Goal: Transaction & Acquisition: Obtain resource

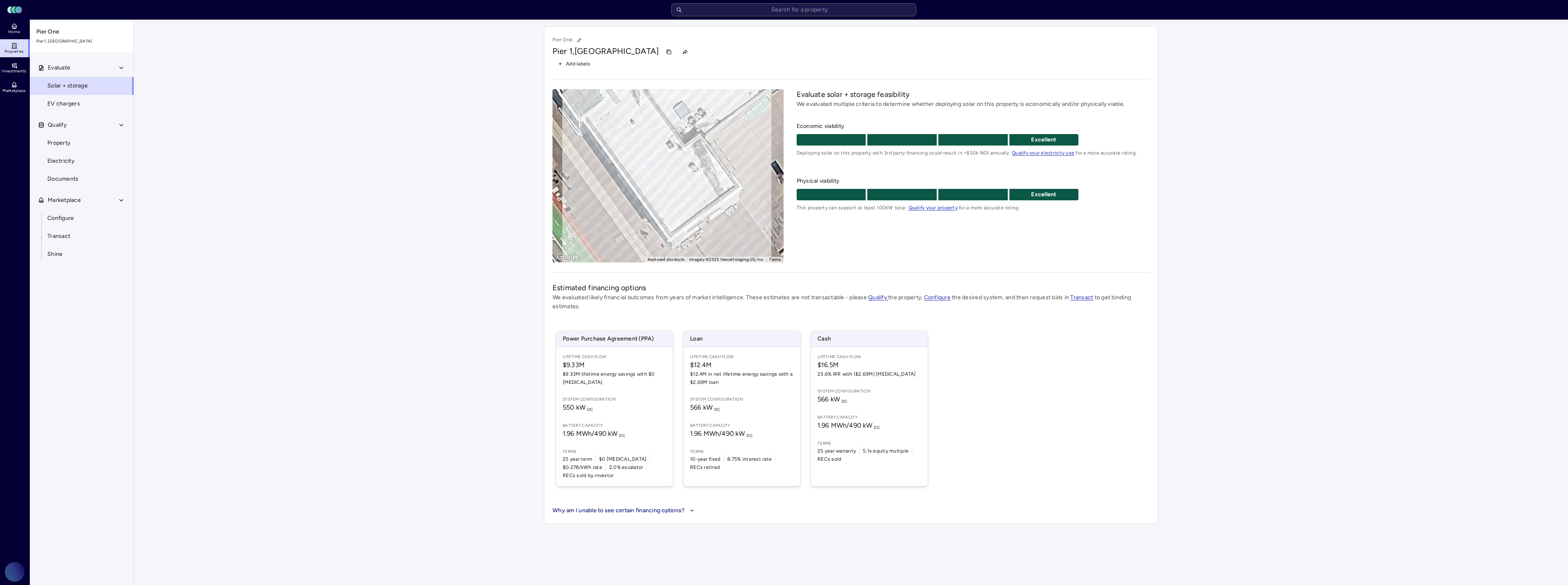
click at [89, 201] on button "Marketplace" at bounding box center [82, 200] width 105 height 18
click at [68, 201] on span "Marketplace" at bounding box center [64, 200] width 33 height 9
click at [71, 130] on button "Qualify" at bounding box center [82, 125] width 105 height 18
click at [65, 130] on button "Qualify" at bounding box center [82, 125] width 105 height 18
click at [19, 31] on span "Home" at bounding box center [14, 32] width 12 height 5
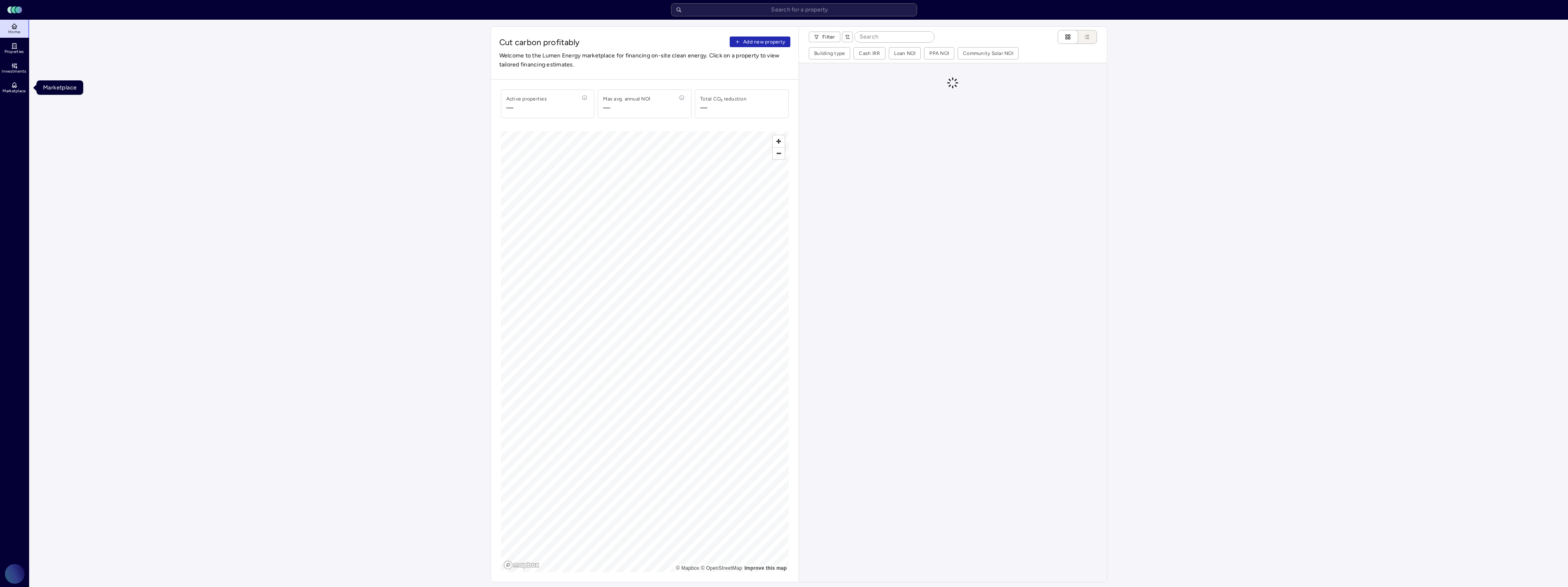
click at [20, 87] on link "Marketplace" at bounding box center [15, 87] width 30 height 18
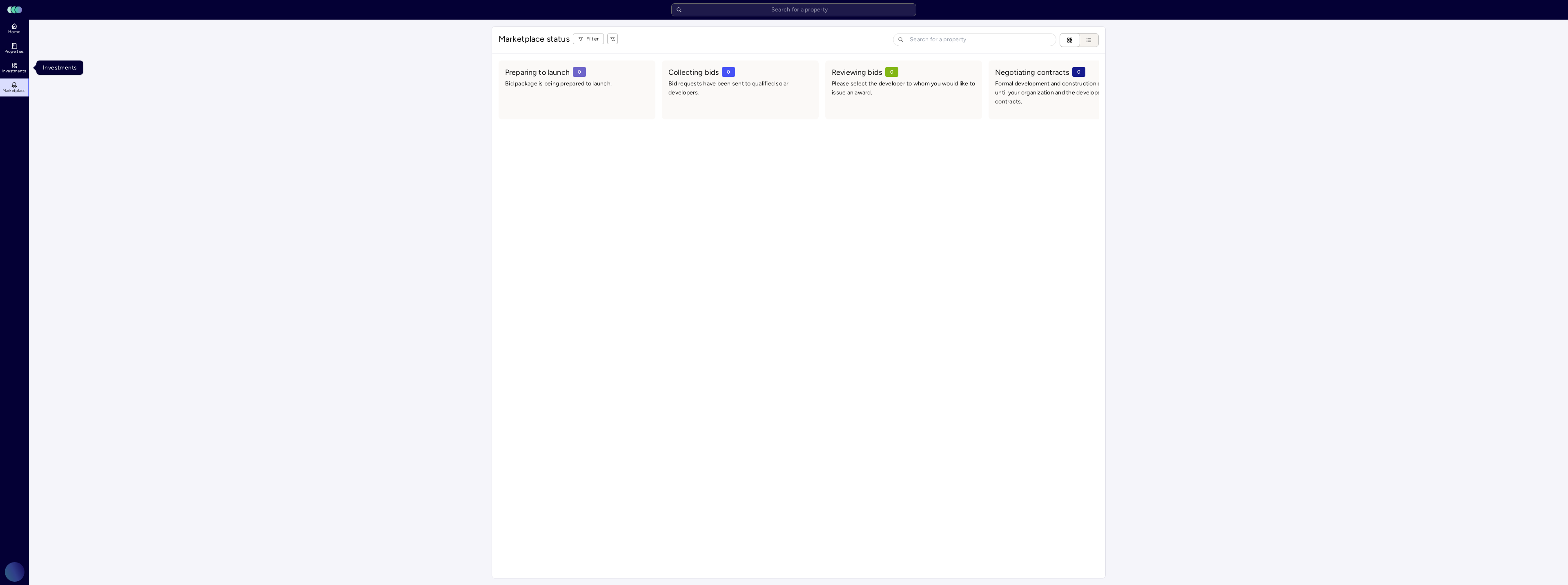
click at [8, 60] on link "Investments" at bounding box center [14, 68] width 30 height 18
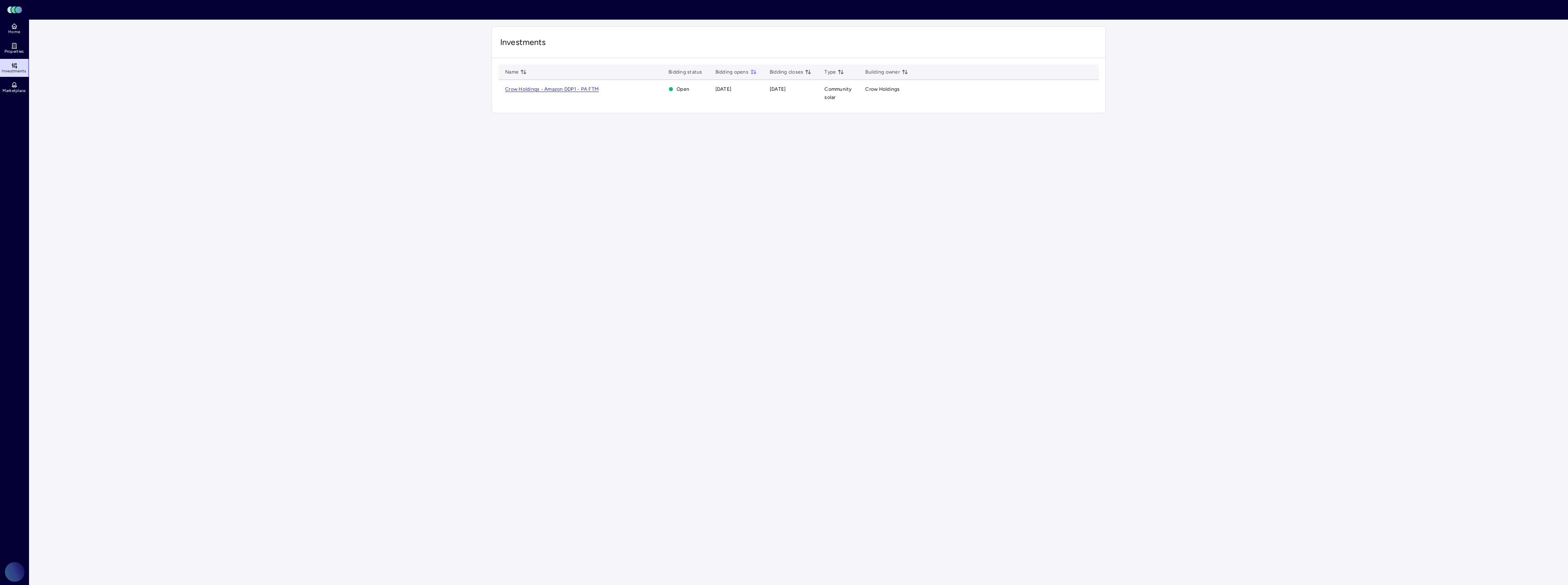
click at [560, 89] on span "Crow Holdings - Amazon DDP1 - PA FTM" at bounding box center [552, 89] width 93 height 6
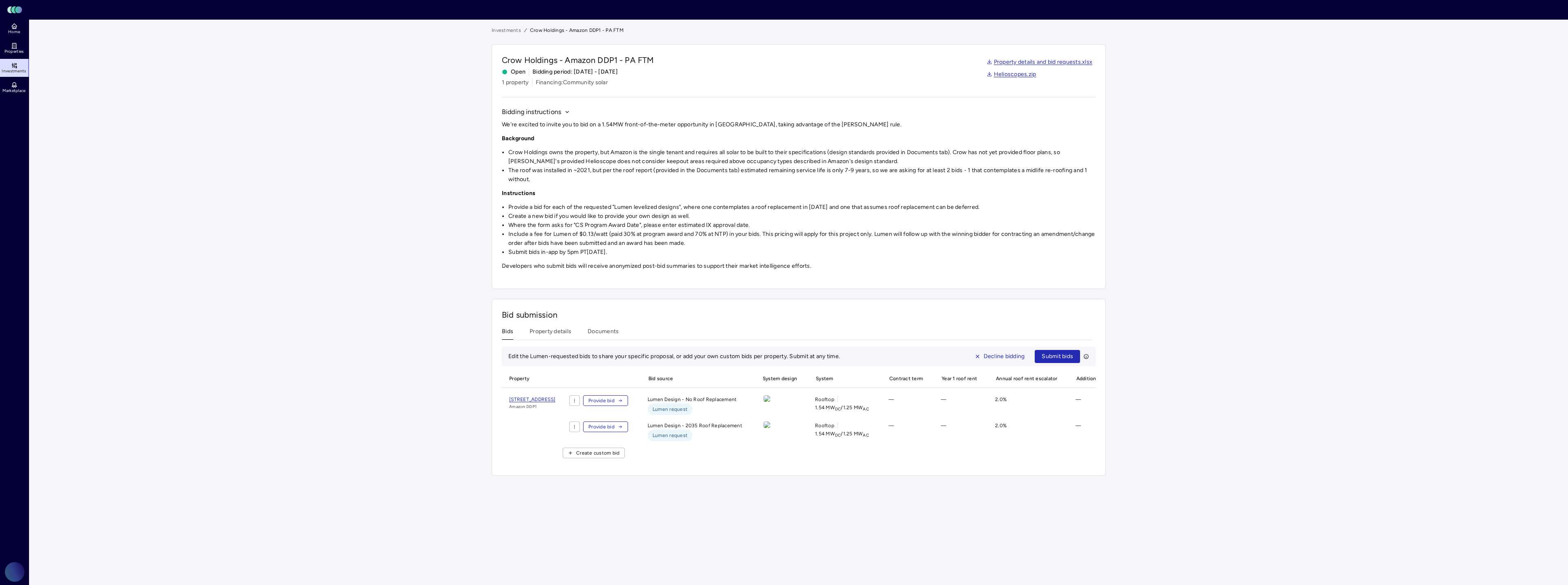
click at [770, 401] on img at bounding box center [767, 398] width 6 height 6
click at [627, 402] on html "Toggle Sidebar Lumen Energy Logo Home Properties Investments Marketplace Prolog…" at bounding box center [784, 292] width 1568 height 585
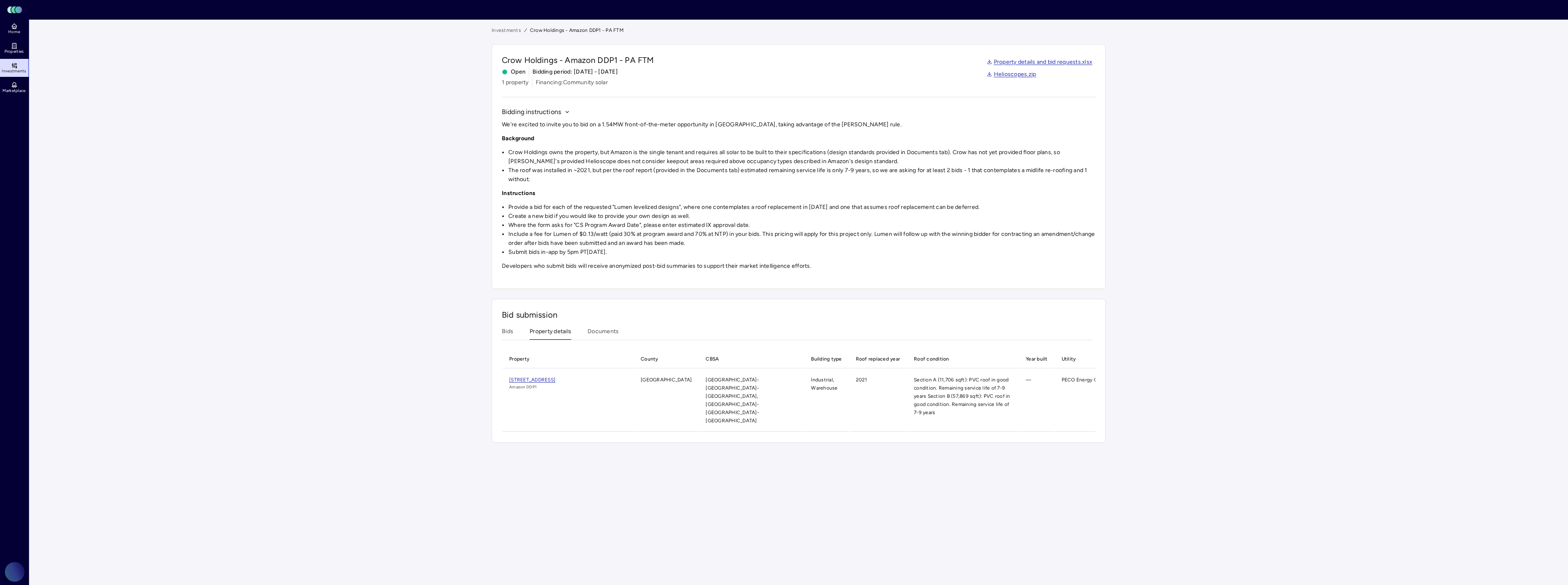
click at [558, 334] on button "Property details" at bounding box center [551, 334] width 42 height 13
click at [602, 331] on button "Documents" at bounding box center [603, 334] width 31 height 13
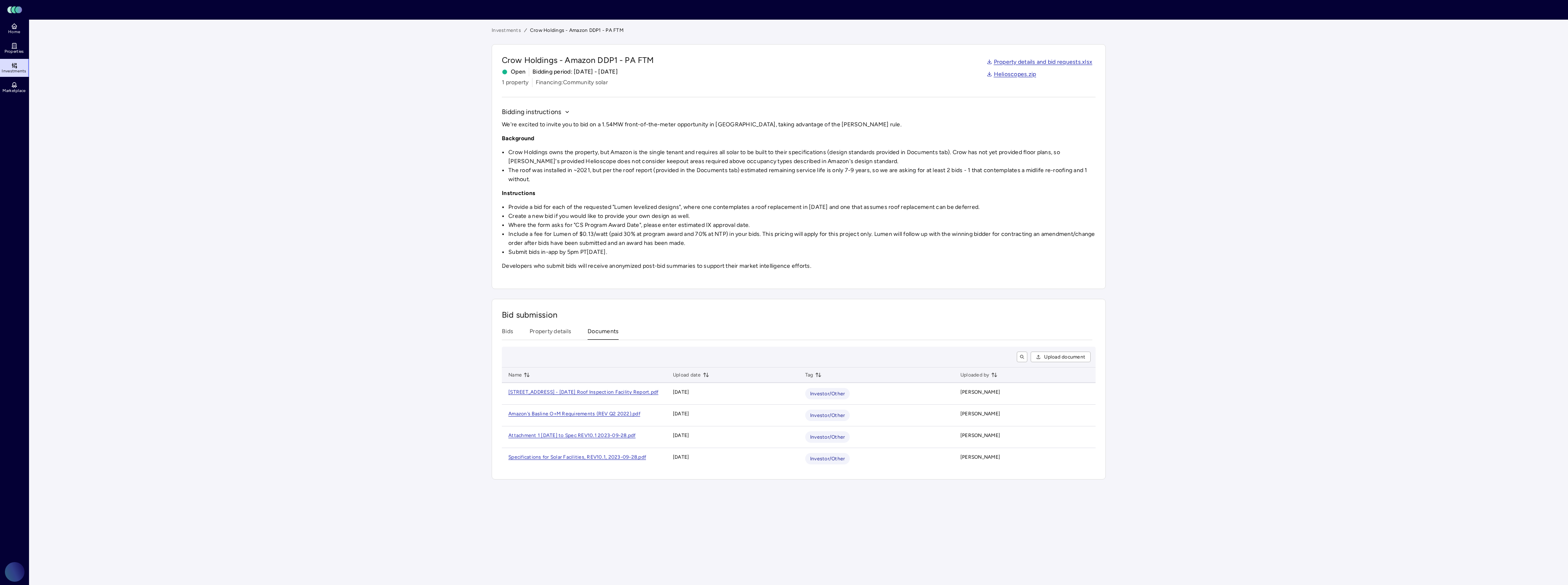
click at [503, 330] on button "Bids" at bounding box center [507, 334] width 11 height 13
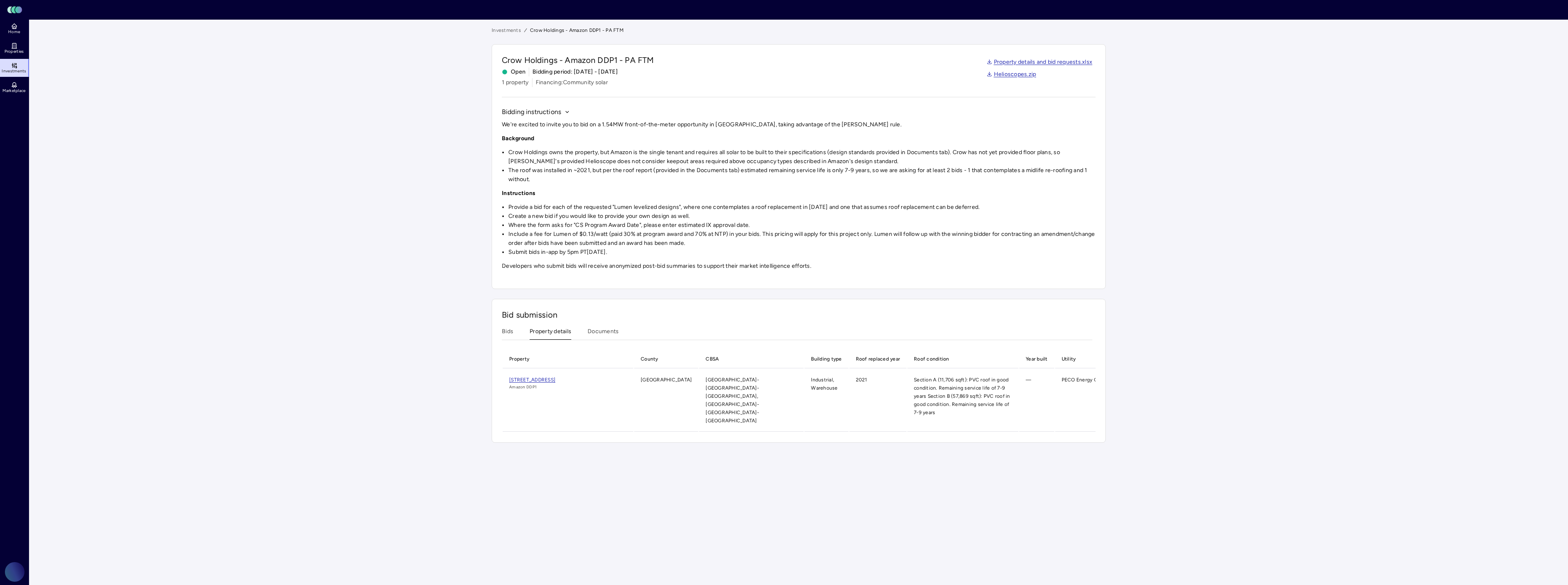
click at [555, 334] on button "Property details" at bounding box center [551, 334] width 42 height 13
click at [601, 330] on button "Documents" at bounding box center [603, 334] width 31 height 13
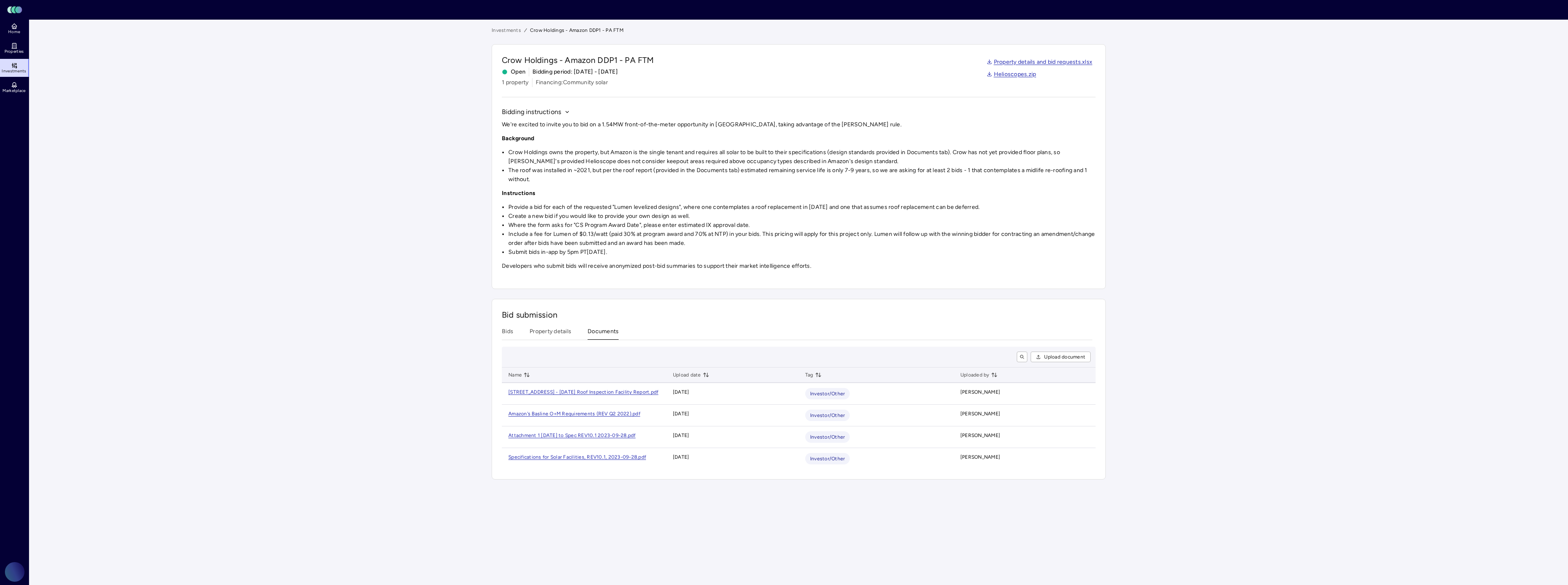
click at [512, 330] on button "Bids" at bounding box center [507, 334] width 11 height 13
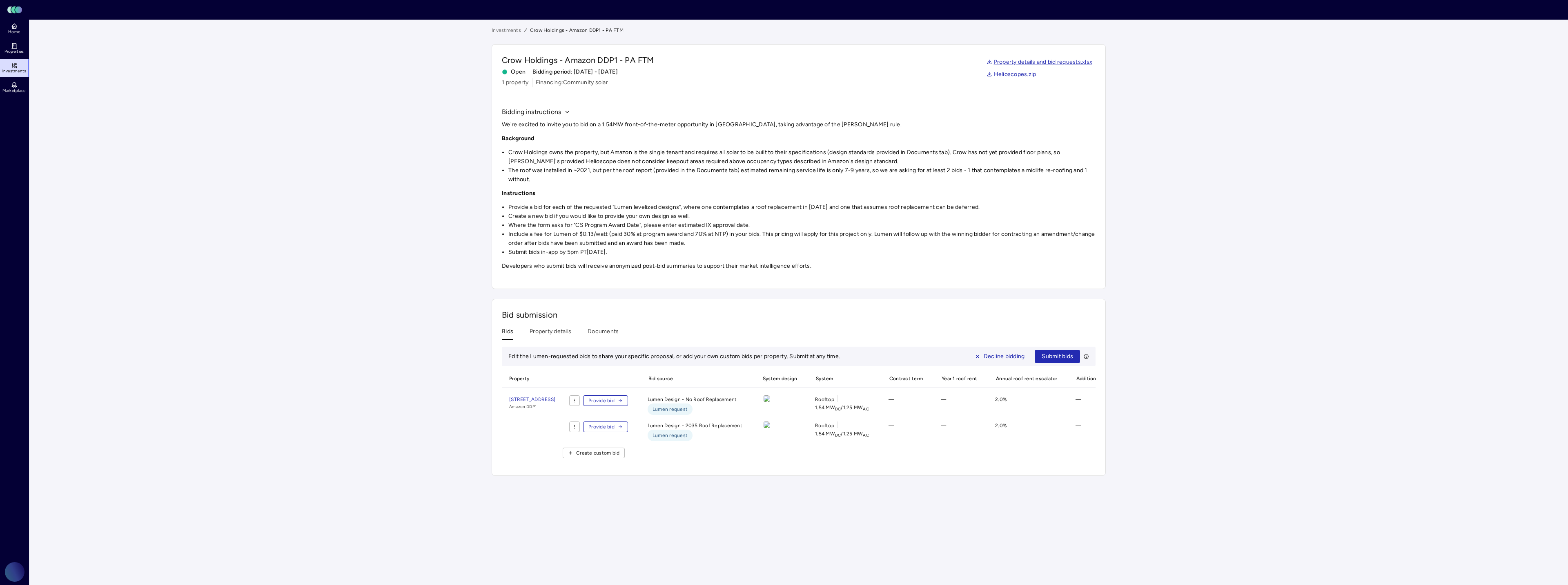
click at [1019, 64] on link "Property details and bid requests.xlsx" at bounding box center [1040, 61] width 106 height 9
click at [552, 71] on span "Bidding period: [DATE] - [DATE]" at bounding box center [575, 72] width 85 height 9
click at [598, 72] on span "Bidding period: [DATE] - [DATE]" at bounding box center [575, 72] width 85 height 9
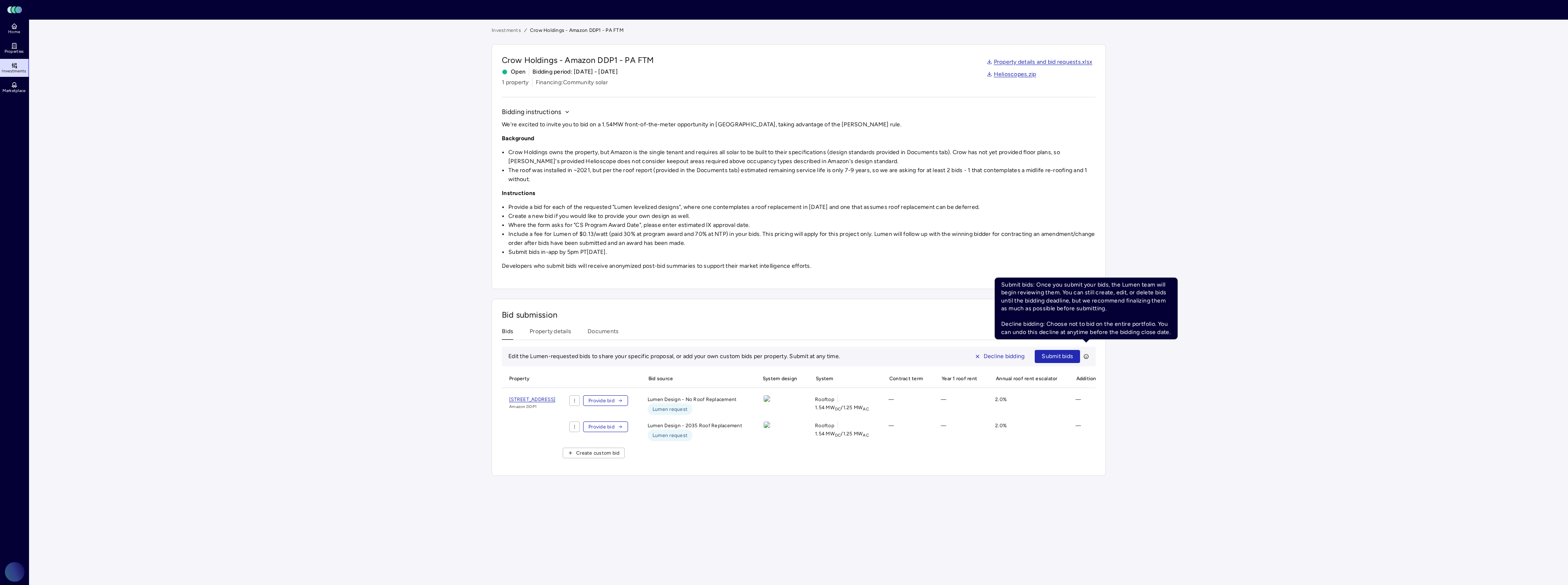
click at [1086, 355] on icon at bounding box center [1086, 356] width 6 height 6
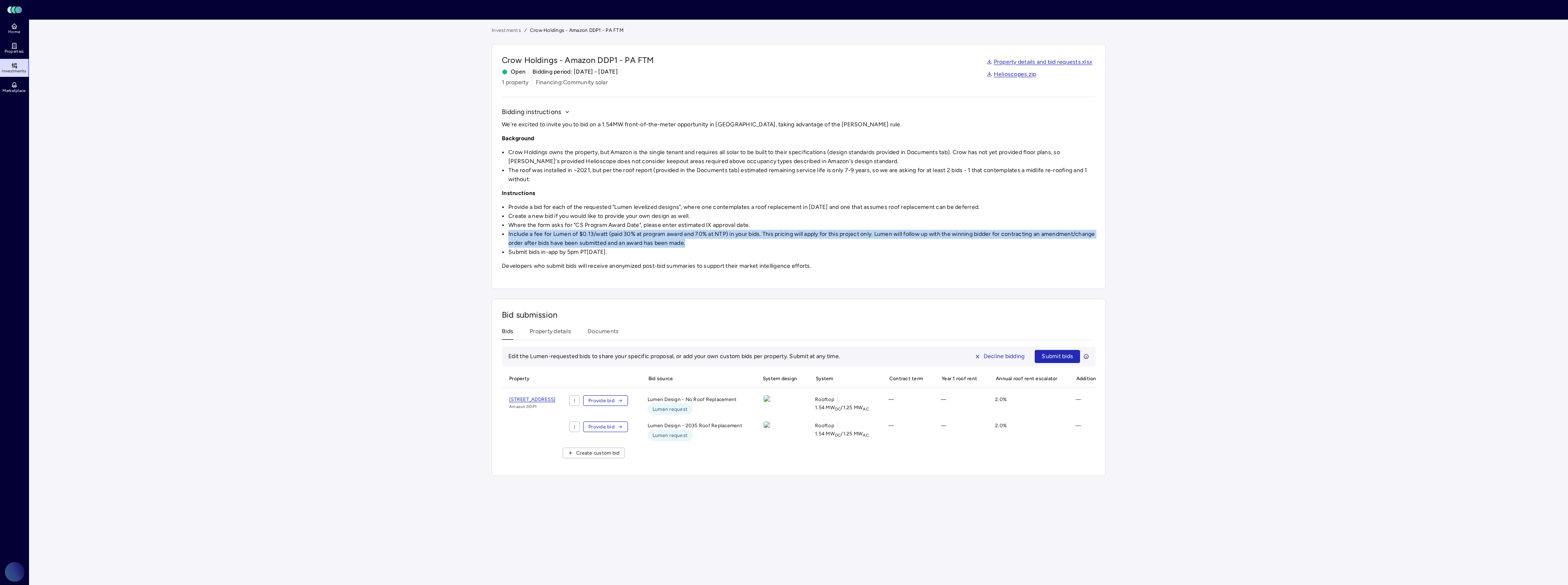
drag, startPoint x: 508, startPoint y: 233, endPoint x: 745, endPoint y: 239, distance: 237.1
click at [745, 239] on li "Include a fee for Lumen of $0.13/watt (paid 30% at program award and 70% at NTP…" at bounding box center [801, 239] width 587 height 18
copy li "Include a fee for Lumen of $0.13/watt (paid 30% at program award and 70% at NTP…"
click at [797, 241] on li "Include a fee for Lumen of $0.13/watt (paid 30% at program award and 70% at NTP…" at bounding box center [801, 239] width 587 height 18
click at [749, 172] on li "The roof was installed in ~2021, but per the roof report (provided in the Docum…" at bounding box center [801, 175] width 587 height 18
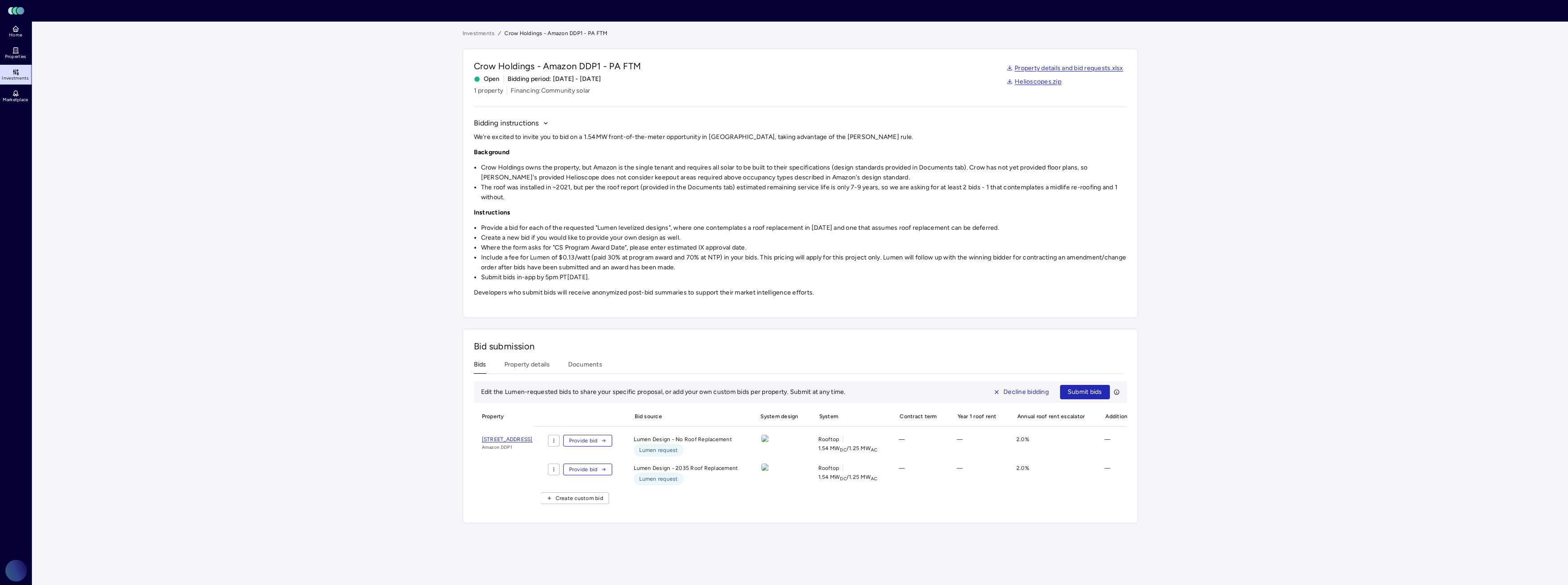
drag, startPoint x: 503, startPoint y: 78, endPoint x: 627, endPoint y: 79, distance: 124.0
click at [627, 79] on div "Open Bidding period: [DATE] - [DATE]" at bounding box center [557, 79] width 167 height 10
drag, startPoint x: 637, startPoint y: 278, endPoint x: 481, endPoint y: 280, distance: 156.0
click at [481, 280] on li "Submit bids in-app by 5pm PT[DATE]." at bounding box center [803, 277] width 646 height 10
click at [637, 278] on li "Submit bids in-app by 5pm PT[DATE]." at bounding box center [803, 277] width 646 height 10
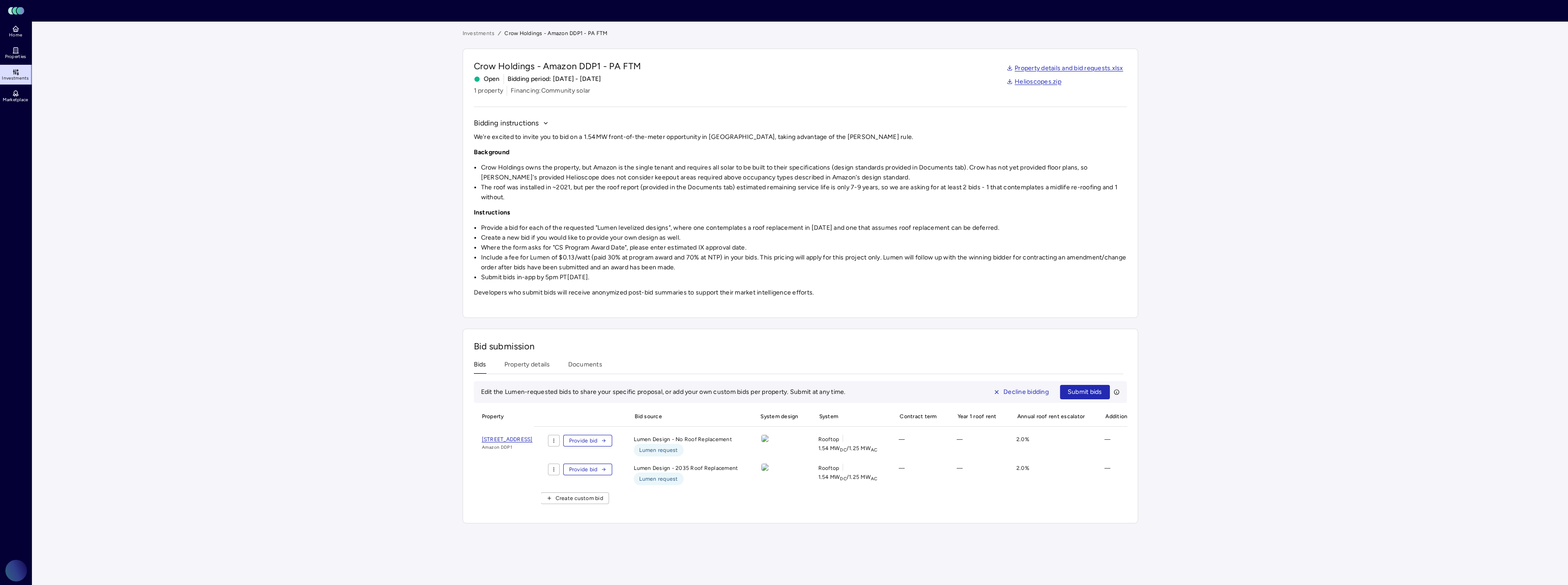
click at [529, 266] on li "Include a fee for Lumen of $0.13/watt (paid 30% at program award and 70% at NTP…" at bounding box center [803, 262] width 646 height 20
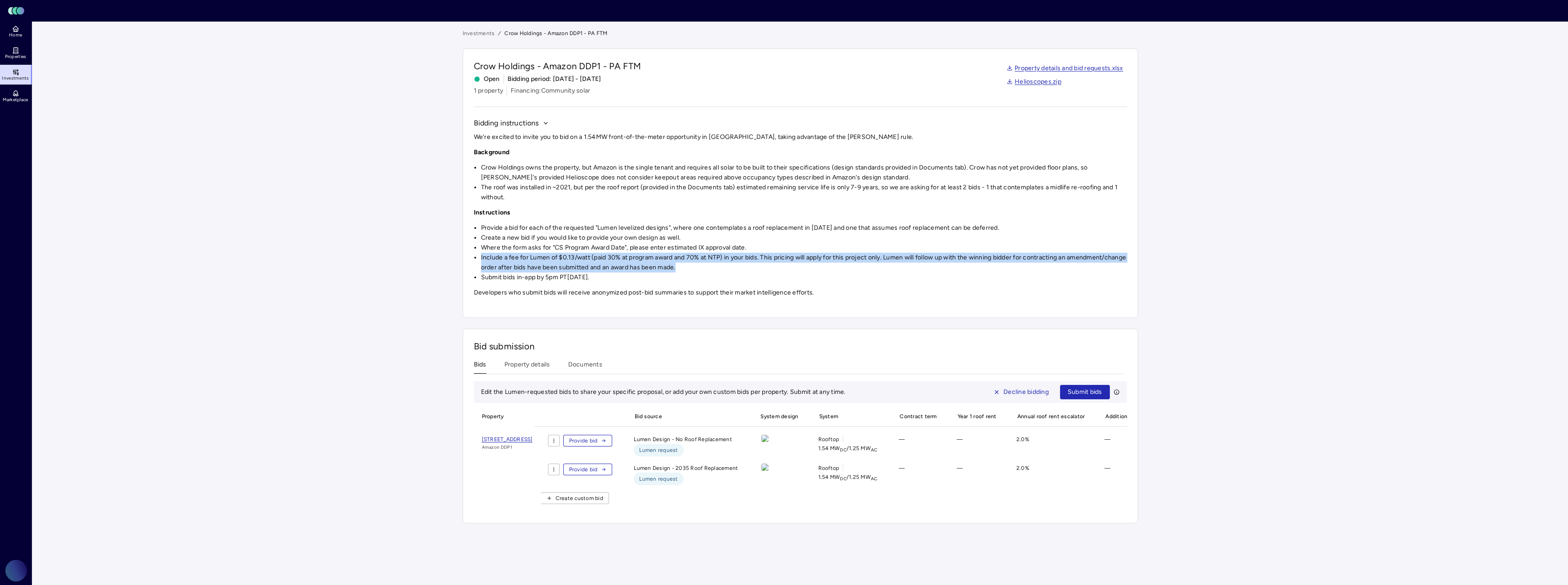
drag, startPoint x: 479, startPoint y: 258, endPoint x: 744, endPoint y: 269, distance: 265.2
click at [744, 269] on ul "Provide a bid for each of the requested "Lumen levelized designs", where one co…" at bounding box center [800, 252] width 653 height 59
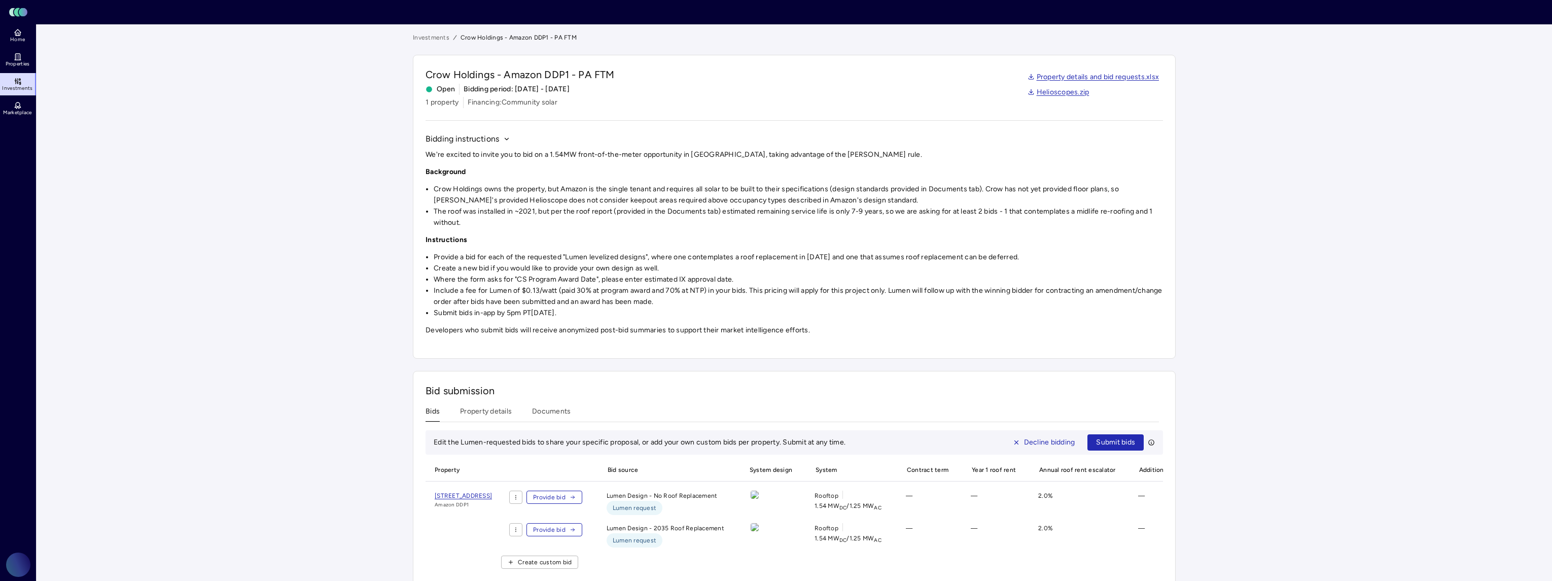
click at [763, 318] on li "Submit bids in-app by 5pm PT[DATE]." at bounding box center [798, 312] width 729 height 11
drag, startPoint x: 645, startPoint y: 279, endPoint x: 742, endPoint y: 280, distance: 96.3
click at [742, 280] on li "Where the form asks for "CS Program Award Date", please enter estimated IX appr…" at bounding box center [798, 279] width 729 height 11
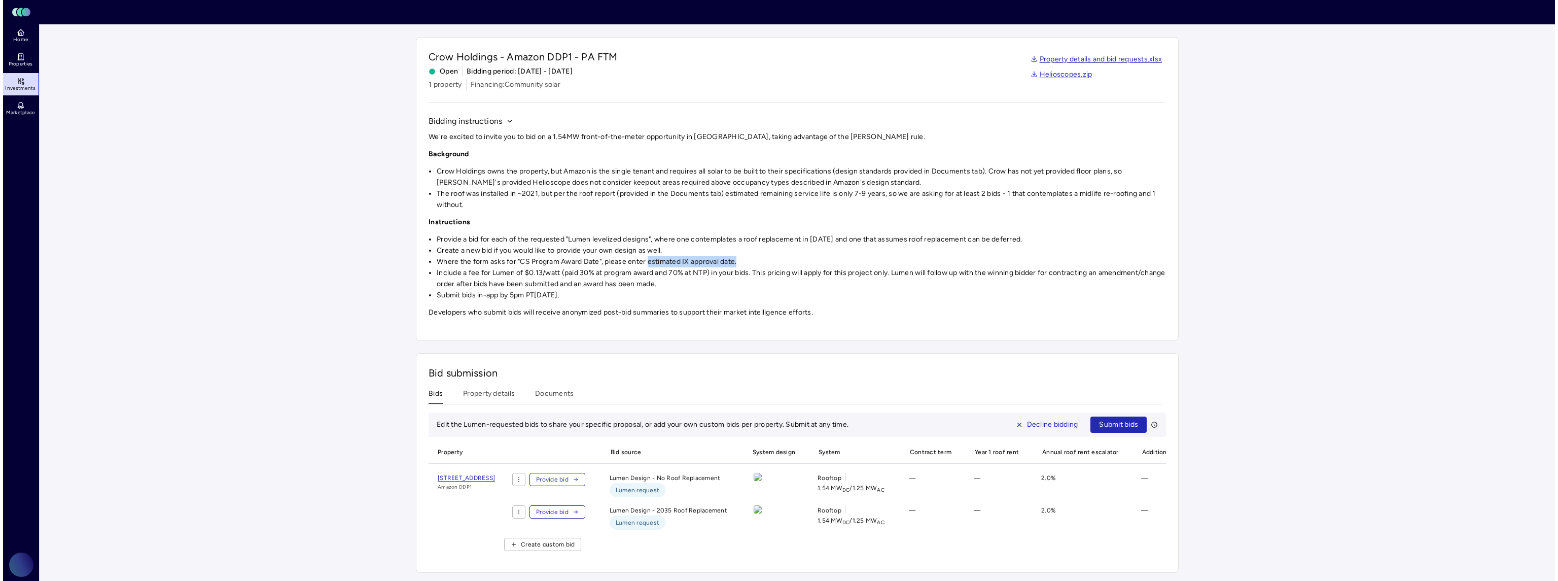
scroll to position [29, 0]
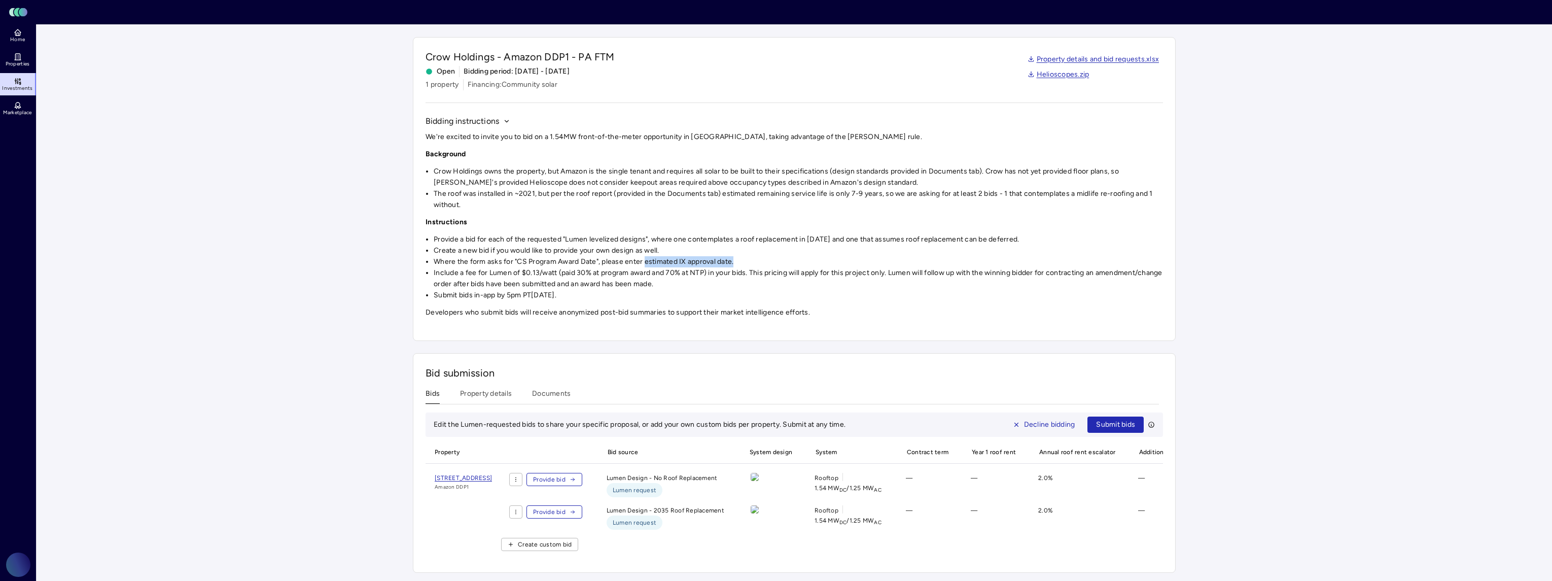
click at [998, 294] on div "We're excited to invite you to bid on a 1.54MW front-of-the-meter opportunity i…" at bounding box center [793, 224] width 737 height 187
click at [571, 539] on span "Create custom bid" at bounding box center [545, 544] width 54 height 10
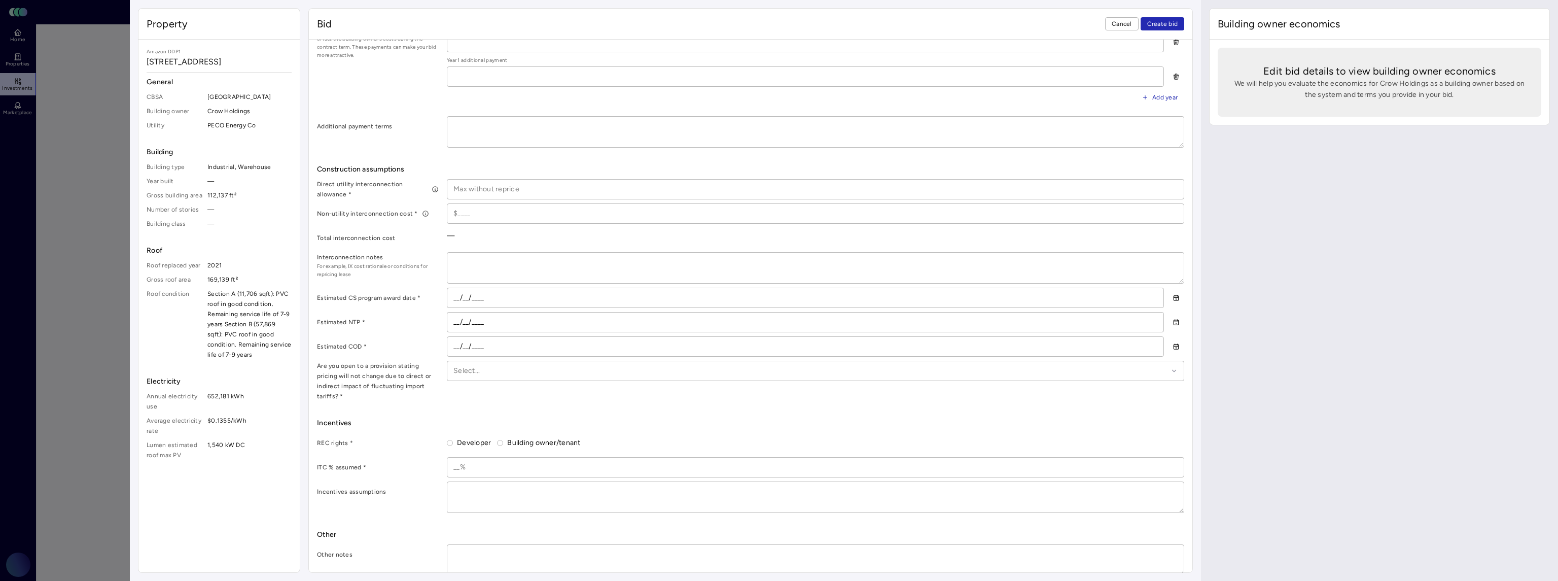
scroll to position [366, 0]
drag, startPoint x: 207, startPoint y: 407, endPoint x: 249, endPoint y: 424, distance: 45.8
click at [249, 424] on div "Electricity Annual electricity use 652,181 kWh Average electricity rate $0.1355…" at bounding box center [219, 418] width 145 height 84
click at [252, 436] on span "$0.1355/kWh" at bounding box center [249, 425] width 84 height 20
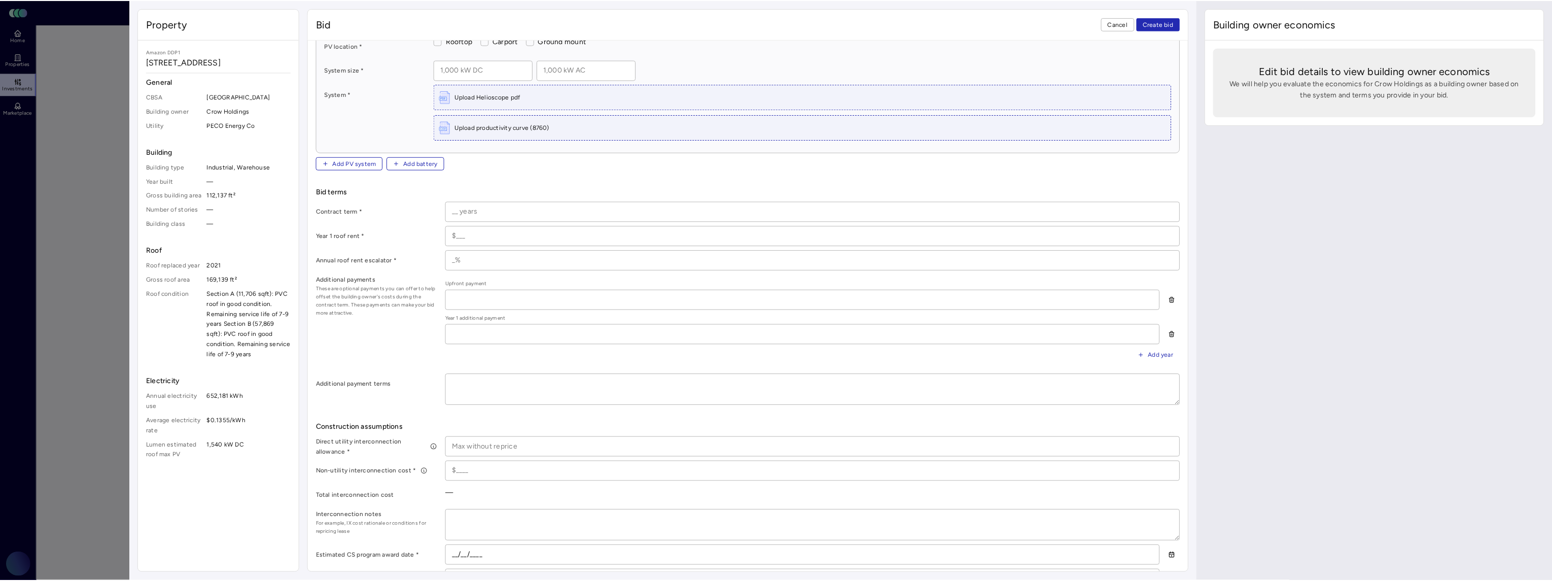
scroll to position [42, 0]
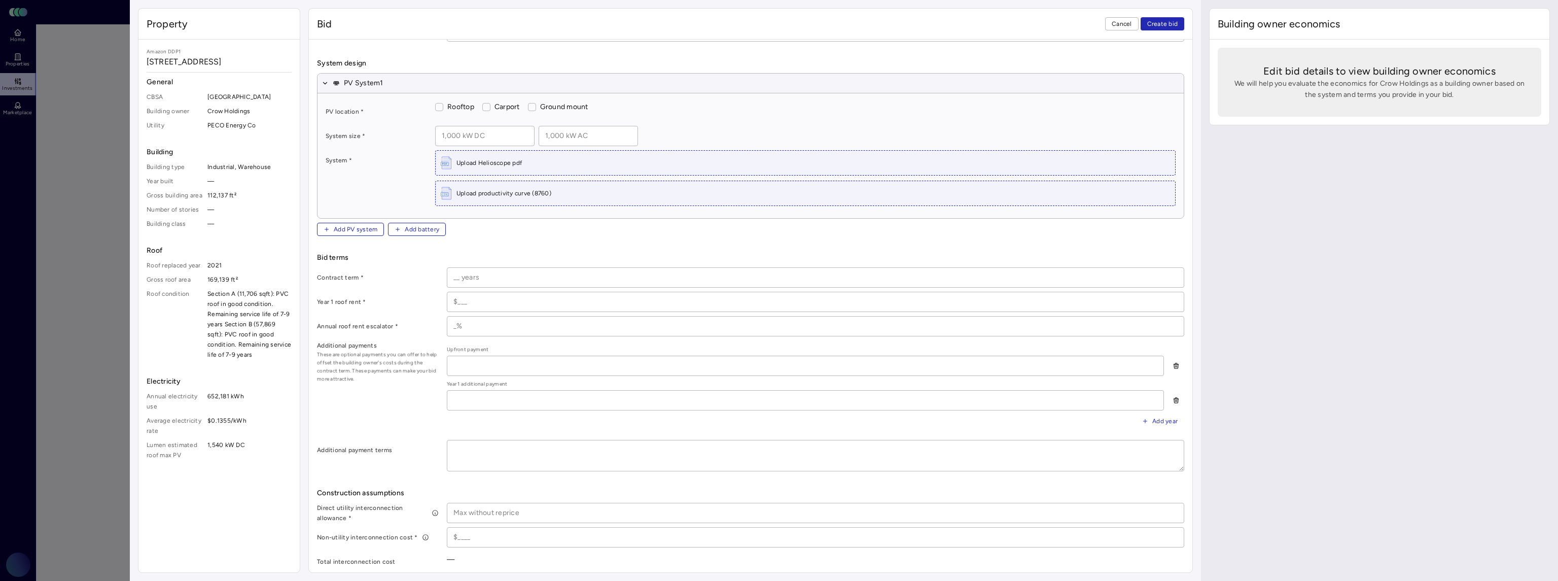
click at [1118, 26] on span "Cancel" at bounding box center [1121, 24] width 20 height 10
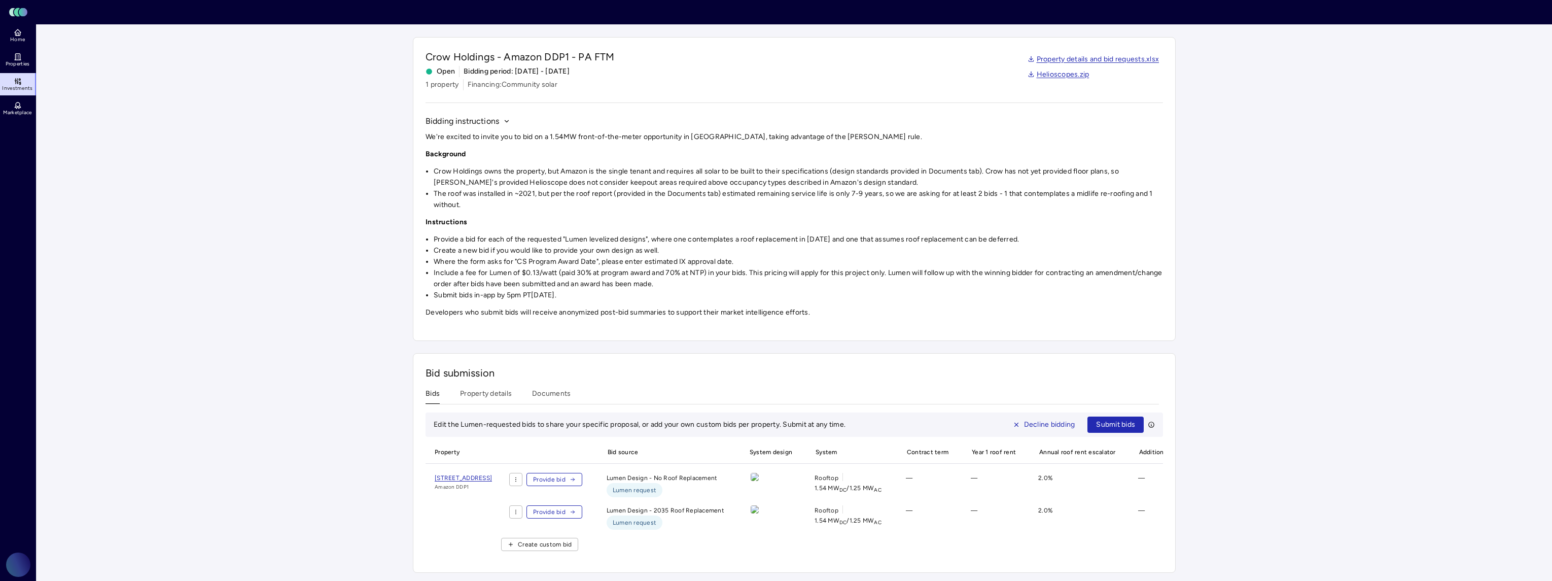
click at [1056, 69] on link "Helioscopes.zip" at bounding box center [1058, 74] width 62 height 11
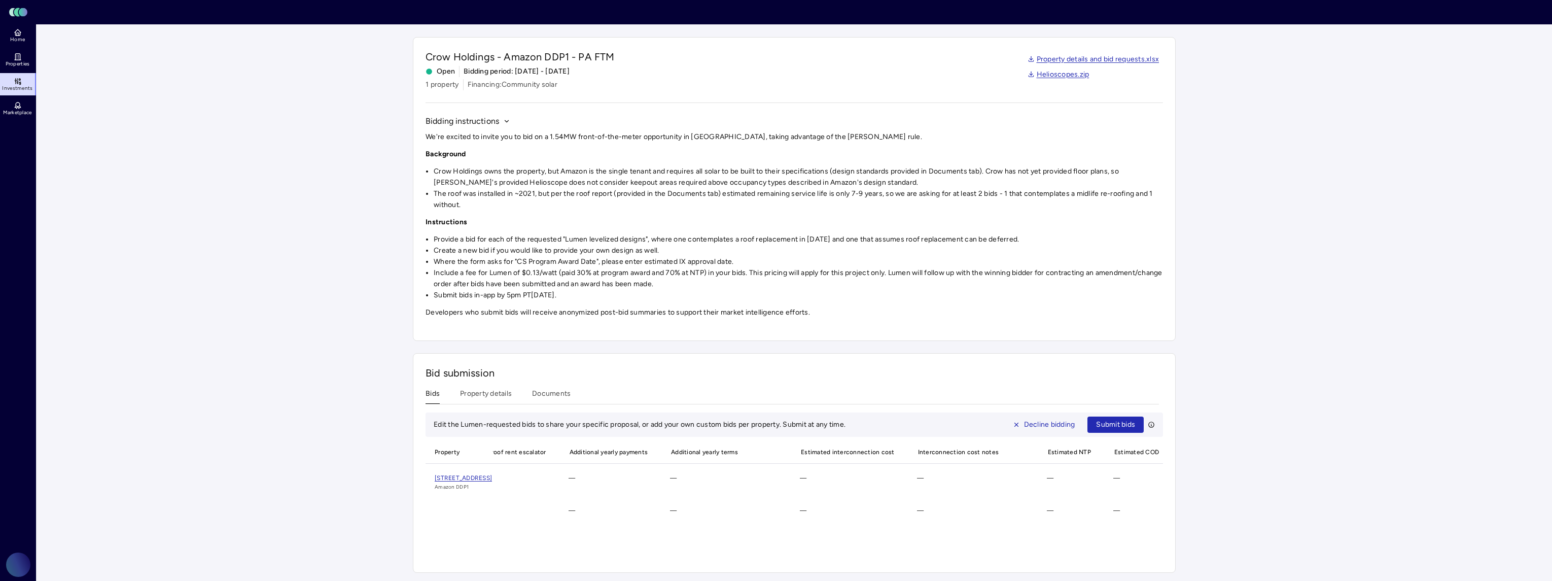
scroll to position [0, 570]
drag, startPoint x: 855, startPoint y: 437, endPoint x: 969, endPoint y: 439, distance: 113.6
click at [969, 441] on div "Property Bid source System design System Contract term Year 1 roof rent Annual …" at bounding box center [777, 452] width 1844 height 23
drag, startPoint x: 805, startPoint y: 437, endPoint x: 883, endPoint y: 446, distance: 78.7
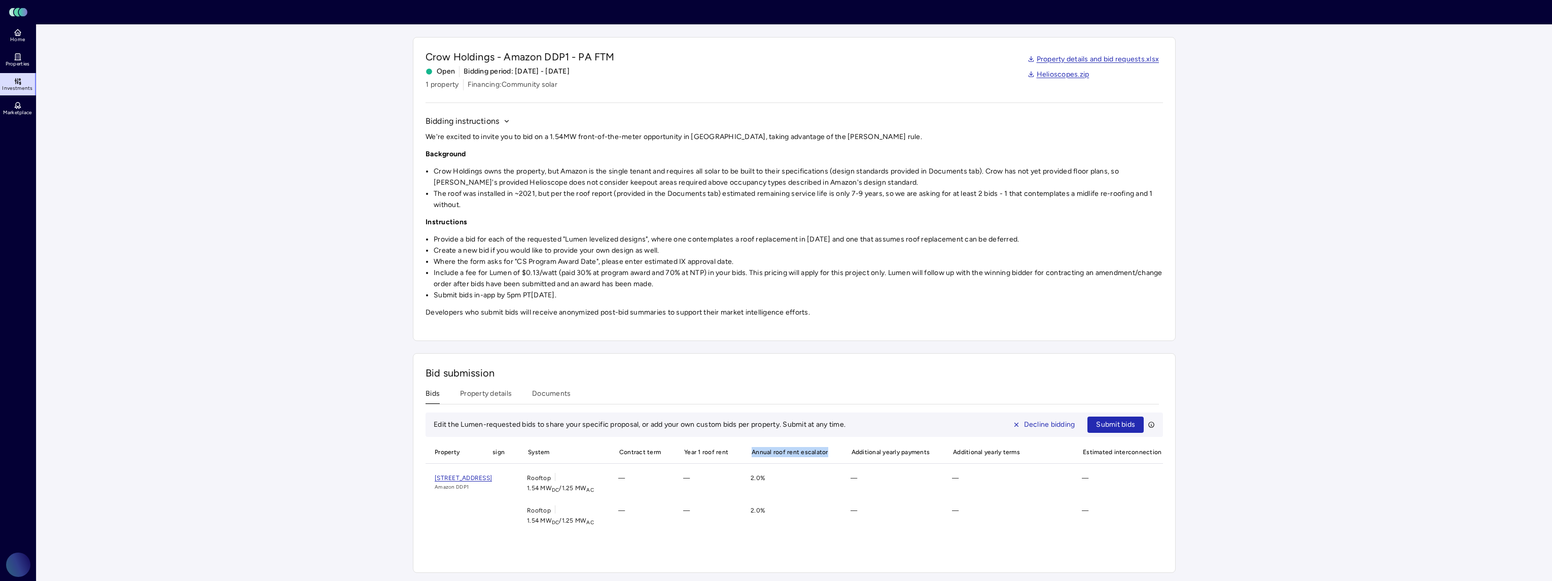
click at [834, 446] on span "Annual roof rent escalator" at bounding box center [788, 452] width 92 height 22
click at [645, 269] on li "Include a fee for Lumen of $0.13/watt (paid 30% at program award and 70% at NTP…" at bounding box center [798, 278] width 729 height 22
click at [1088, 307] on p "Developers who submit bids will receive anonymized post-bid summaries to suppor…" at bounding box center [793, 312] width 737 height 11
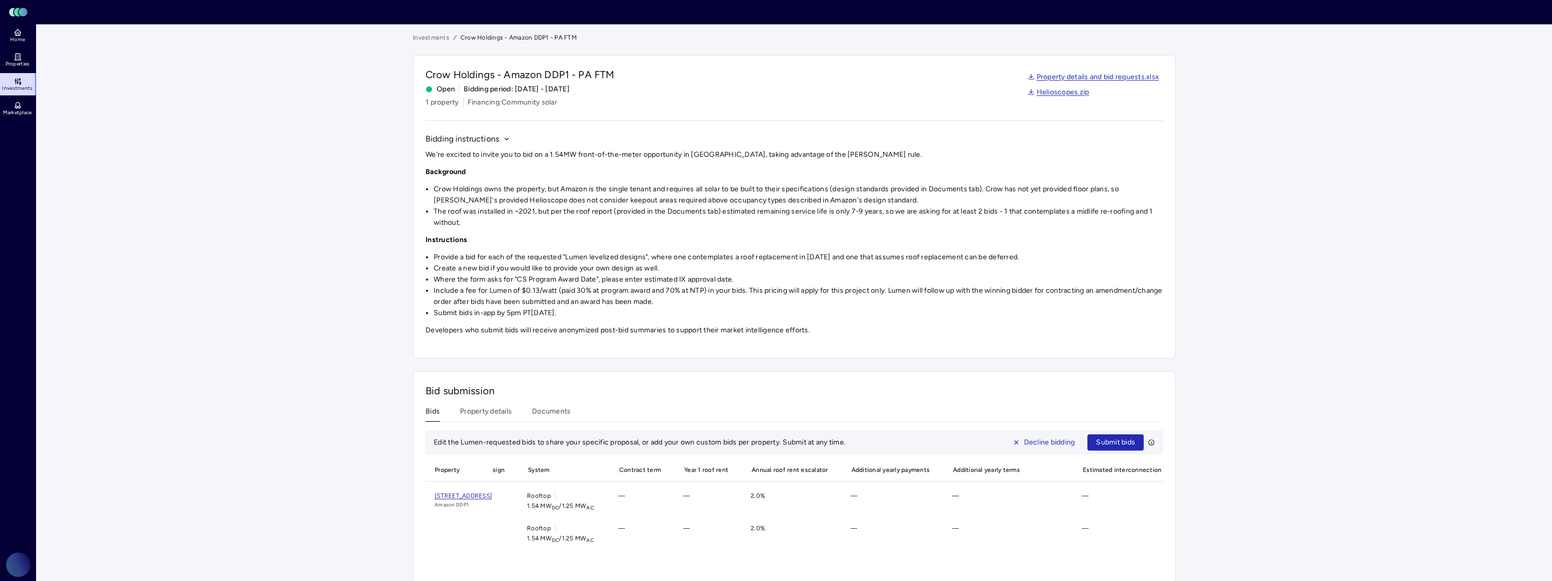
click at [928, 91] on div "Crow Holdings - Amazon DDP1 - PA FTM Open Bidding period: [DATE] - [DATE] 1 pro…" at bounding box center [793, 87] width 737 height 41
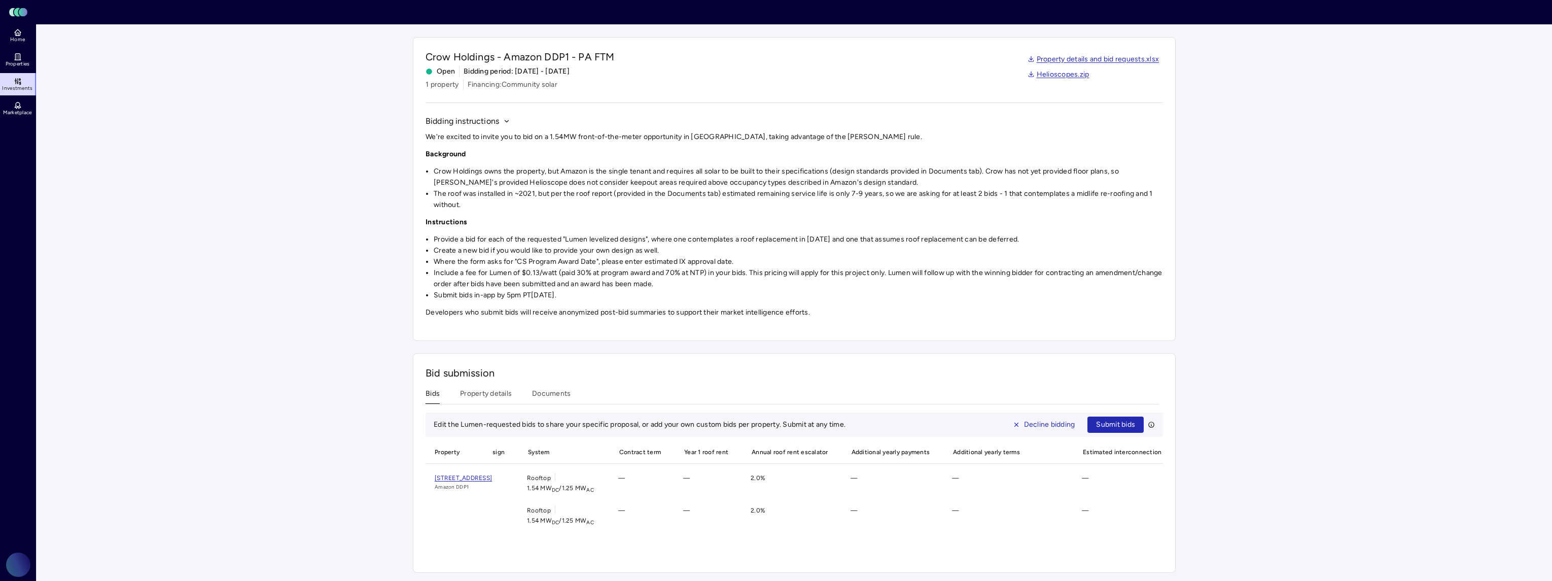
scroll to position [29, 0]
click at [535, 388] on button "Documents" at bounding box center [551, 396] width 39 height 16
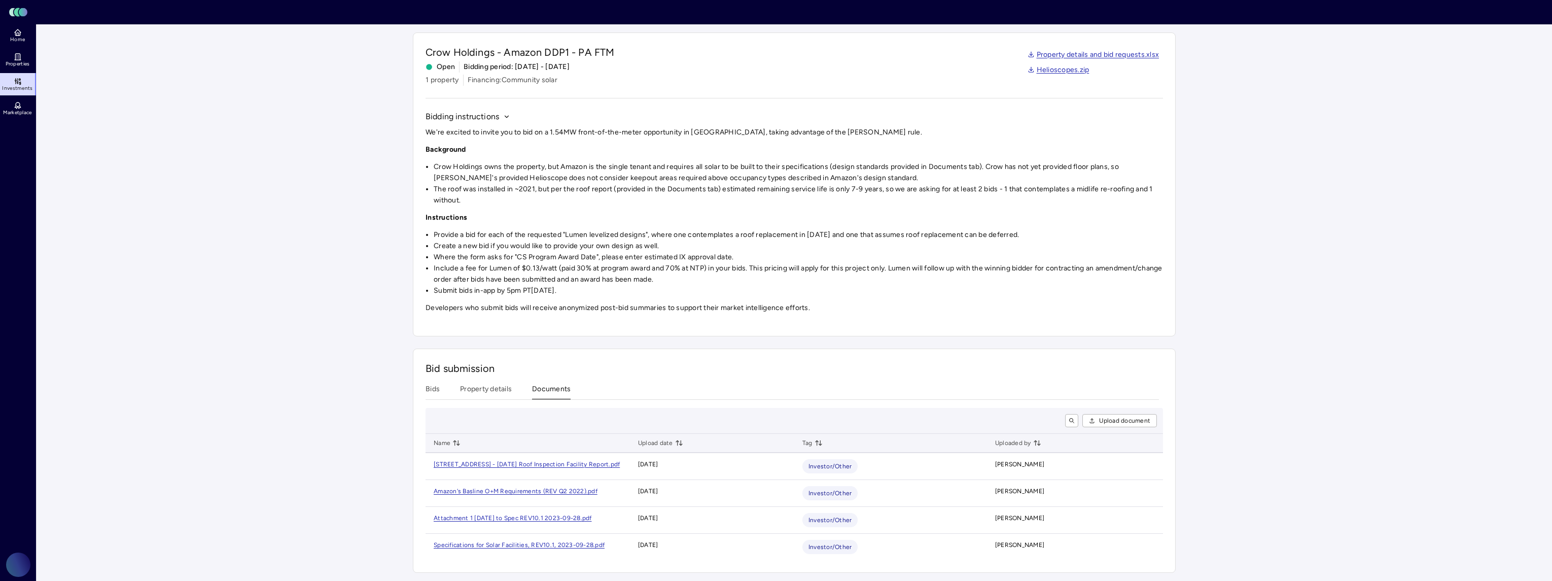
scroll to position [21, 0]
click at [601, 464] on div "port.pdf" at bounding box center [607, 465] width 23 height 10
click at [752, 375] on div "Bid submission Bids Property details Documents Upload document Name Upload date…" at bounding box center [794, 462] width 763 height 224
click at [431, 389] on button "Bids" at bounding box center [432, 393] width 14 height 16
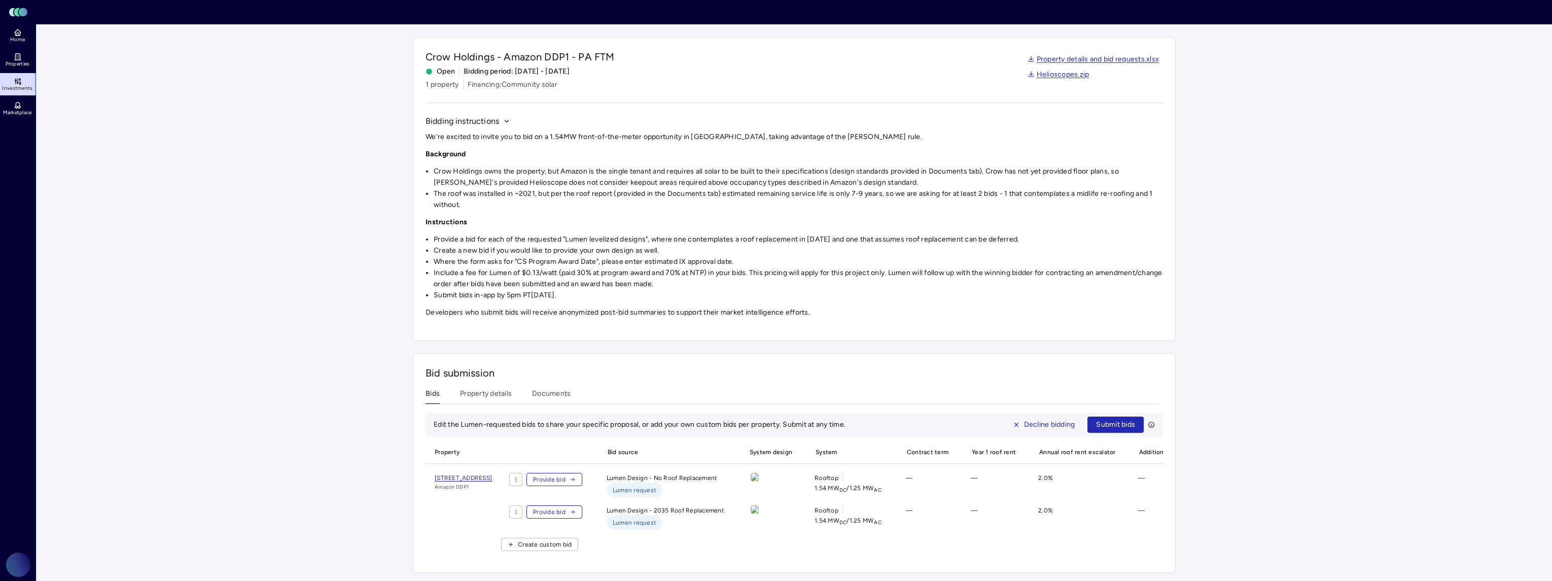
click at [488, 383] on div "Bid submission Bids Property details Documents Edit the Lumen-requested bids to…" at bounding box center [794, 463] width 763 height 220
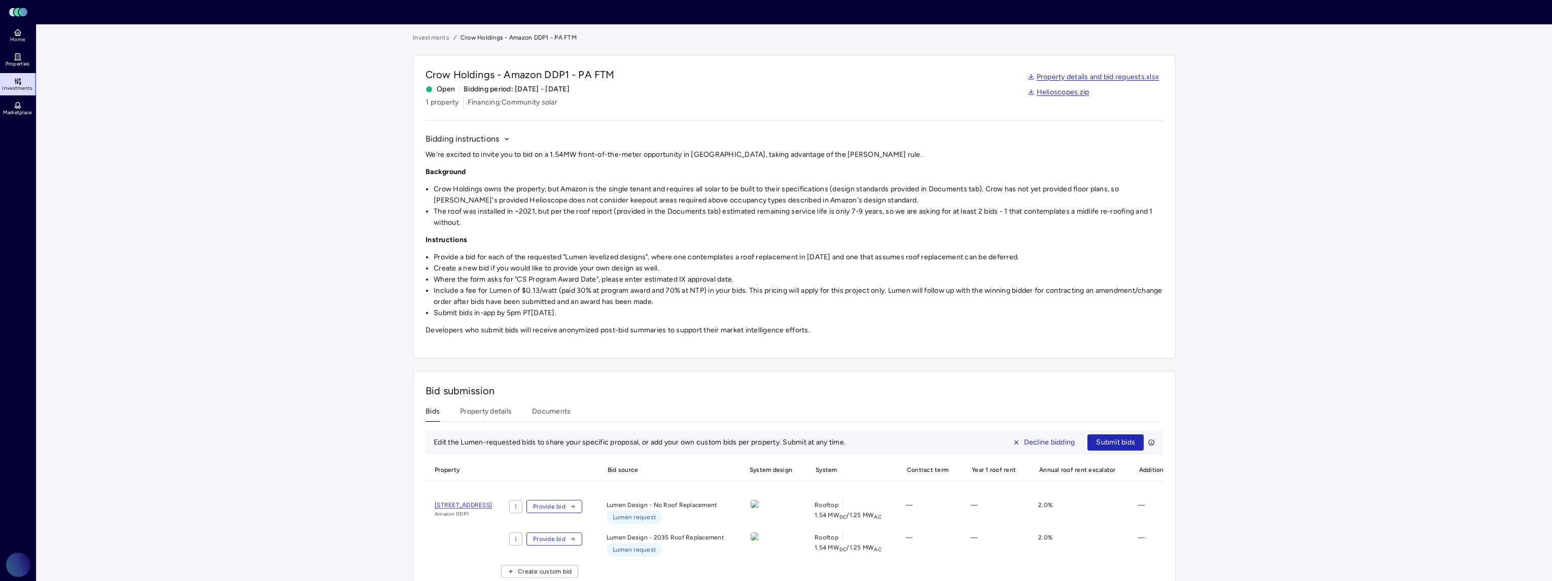
click at [442, 412] on div "Bids Property details Documents" at bounding box center [791, 414] width 733 height 16
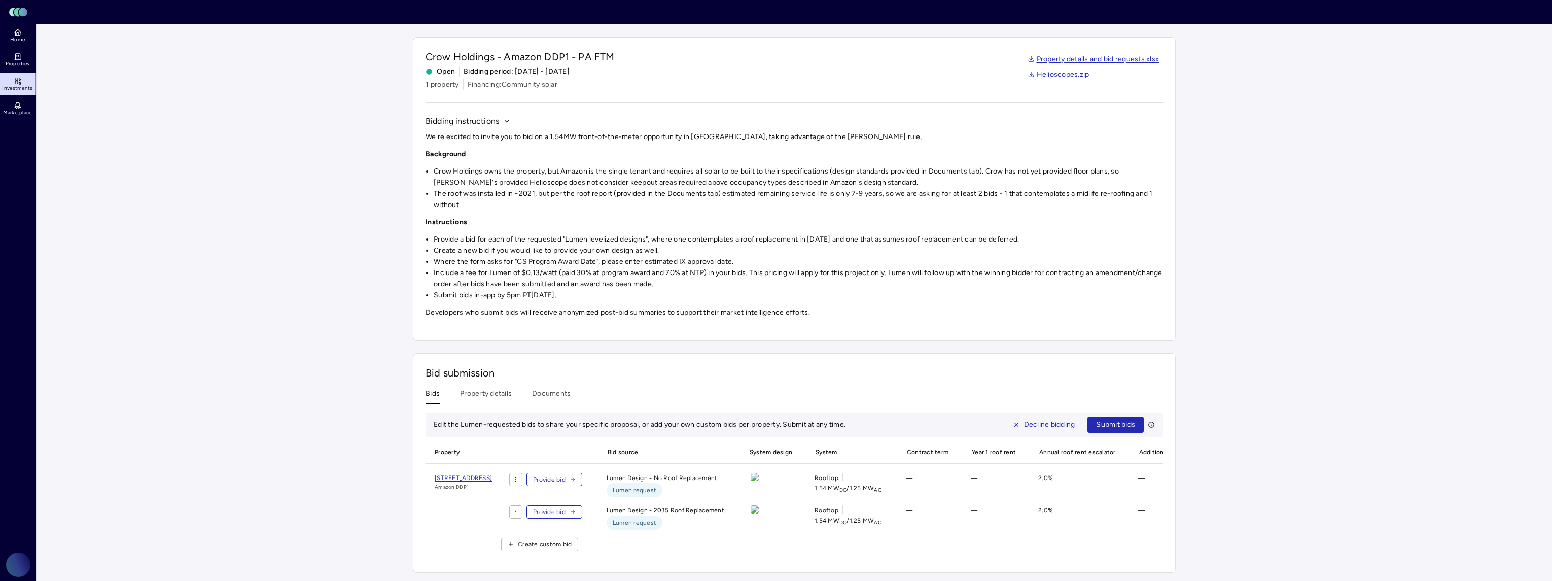
scroll to position [29, 0]
click at [474, 382] on div "Bid submission Bids Property details Documents Edit the Lumen-requested bids to…" at bounding box center [794, 463] width 763 height 220
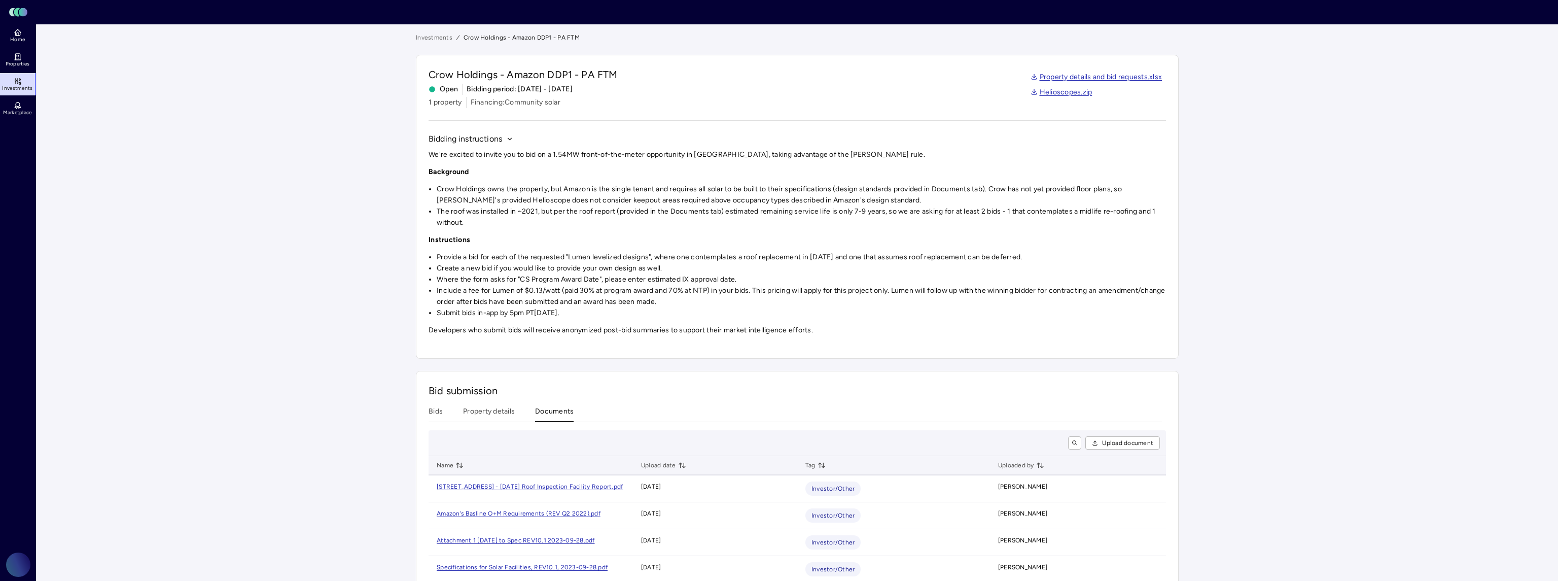
click at [548, 412] on button "Documents" at bounding box center [554, 414] width 39 height 16
click at [439, 410] on button "Bids" at bounding box center [432, 414] width 14 height 16
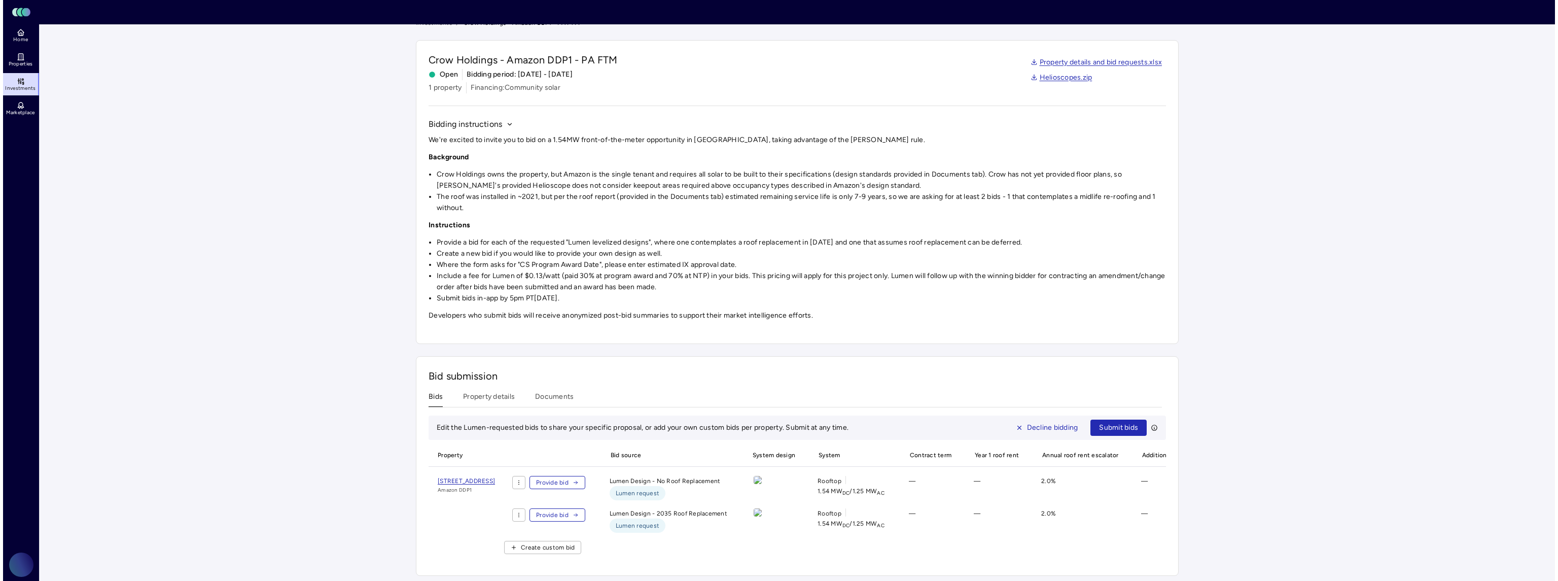
scroll to position [29, 0]
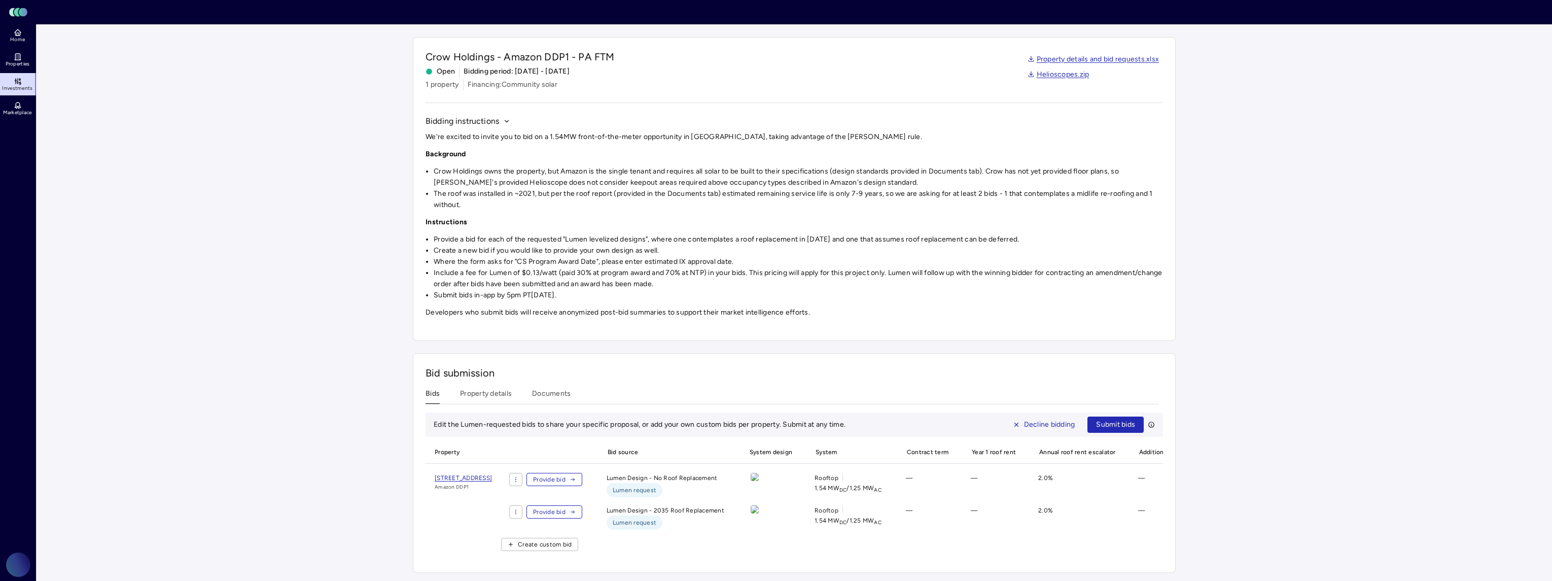
click at [571, 539] on span "Create custom bid" at bounding box center [545, 544] width 54 height 10
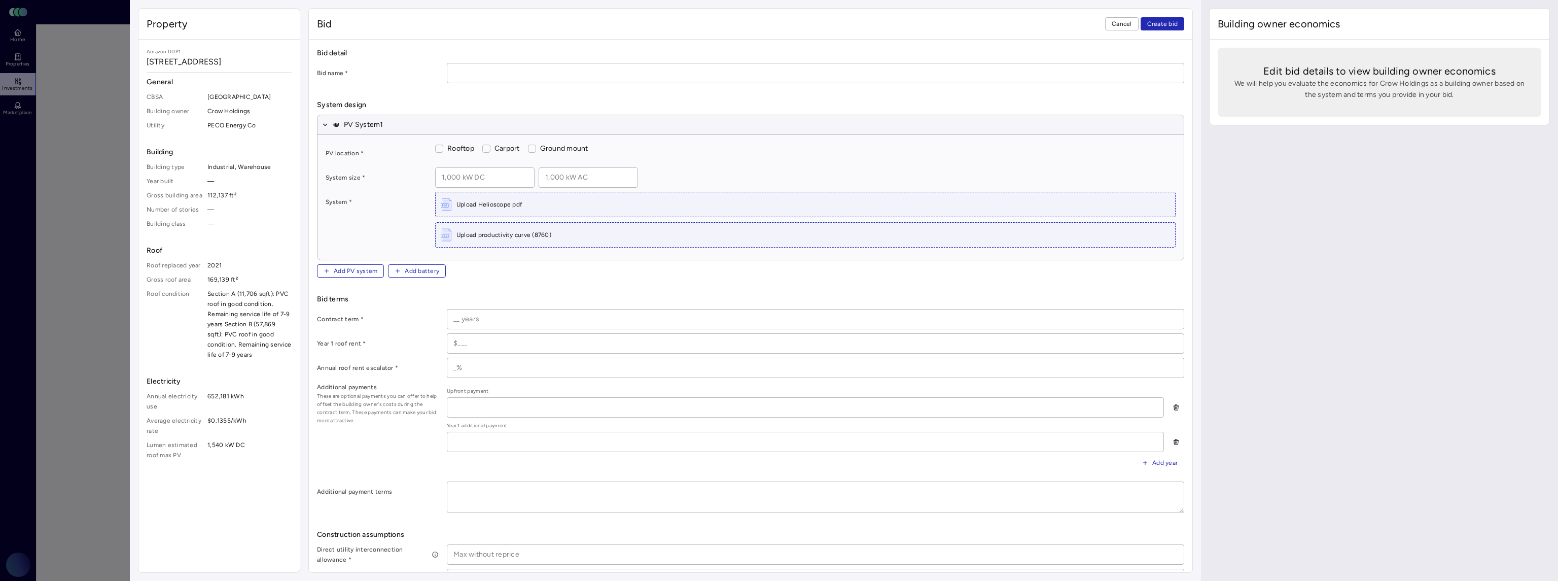
click at [1128, 30] on div "Bid Cancel Create bid" at bounding box center [750, 24] width 883 height 31
click at [1128, 21] on span "Cancel" at bounding box center [1121, 24] width 20 height 10
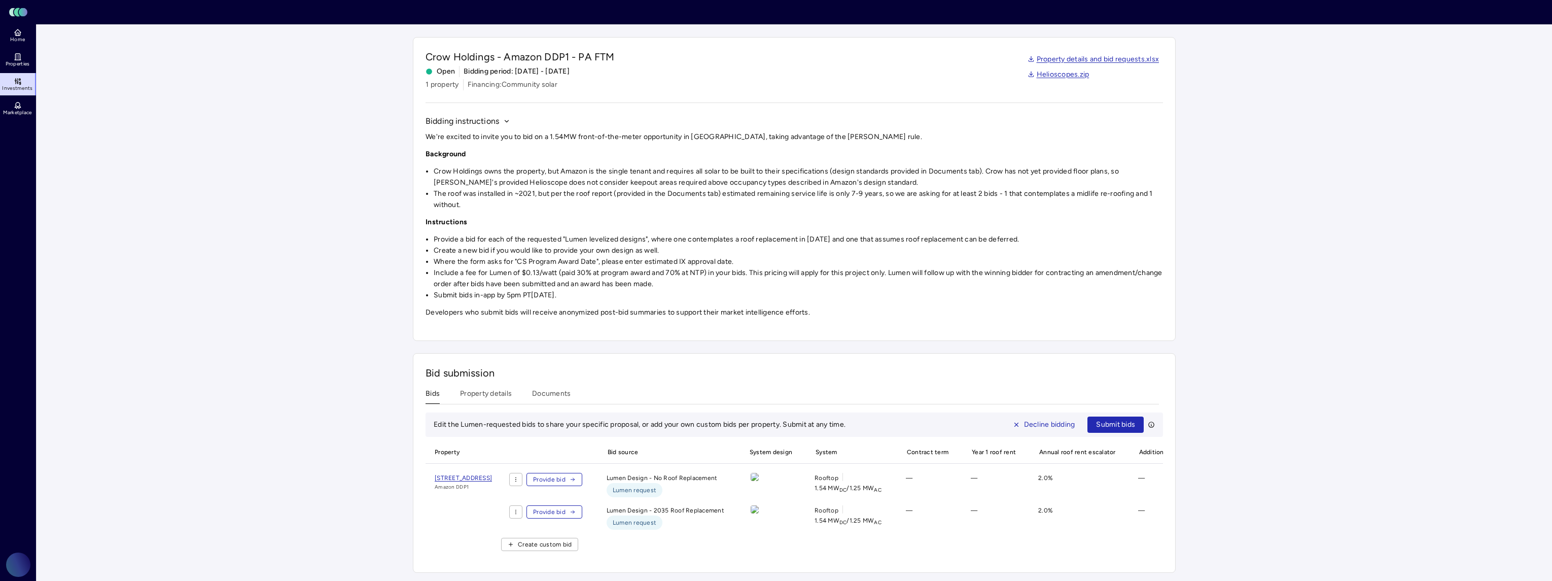
click at [924, 290] on div "We're excited to invite you to bid on a 1.54MW front-of-the-meter opportunity i…" at bounding box center [793, 224] width 737 height 187
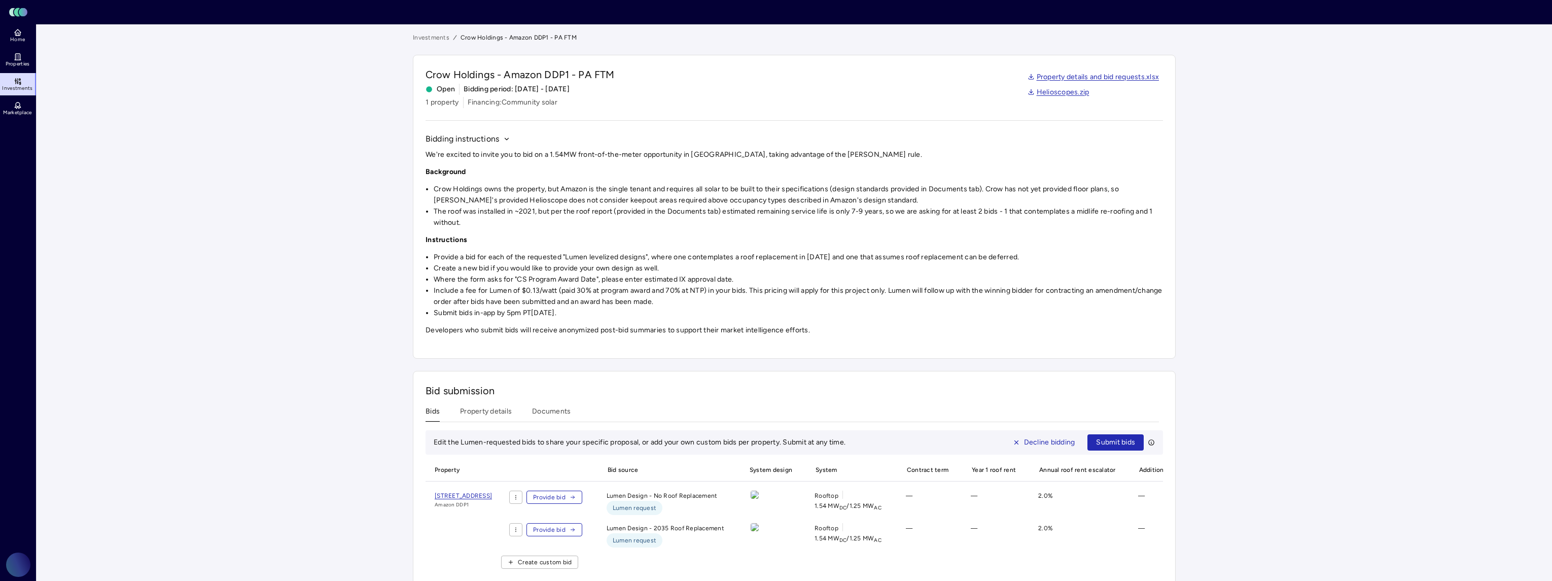
click at [547, 401] on div "Bid submission Bids Property details Documents Edit the Lumen-requested bids to…" at bounding box center [794, 481] width 763 height 220
click at [552, 404] on div "Bid submission Bids Property details Documents Edit the Lumen-requested bids to…" at bounding box center [794, 481] width 763 height 220
click at [552, 408] on button "Documents" at bounding box center [551, 414] width 39 height 16
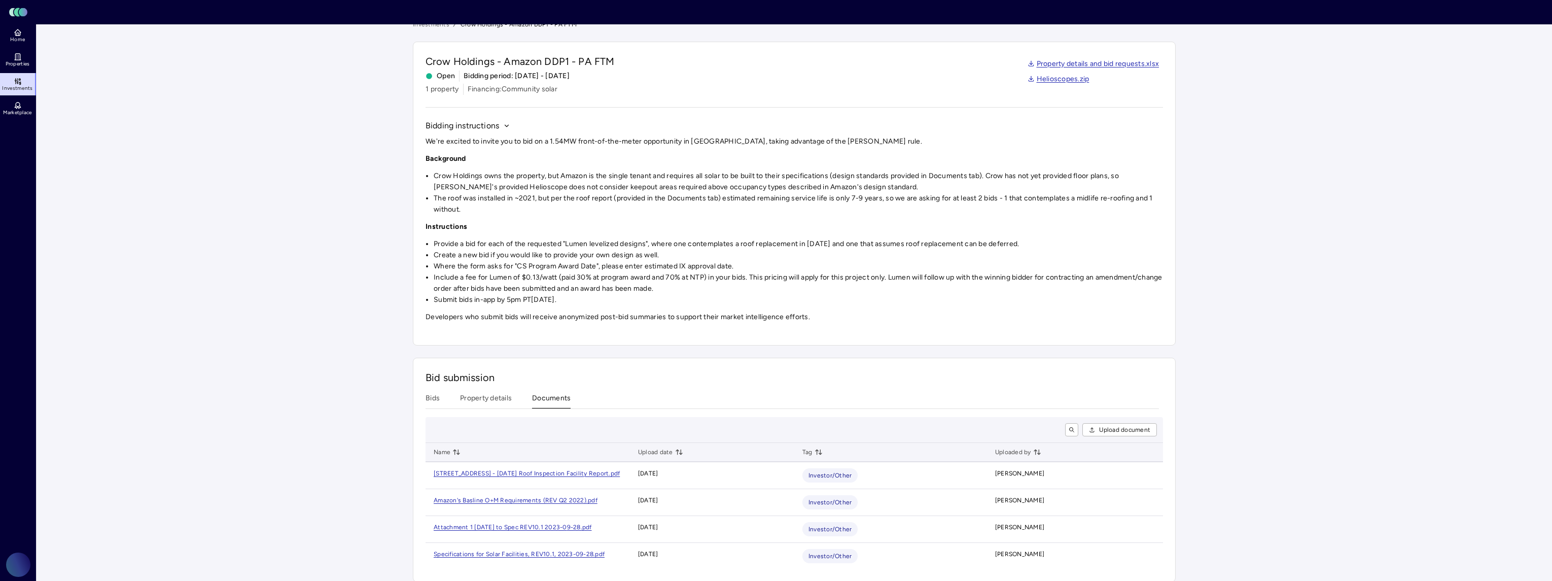
scroll to position [21, 0]
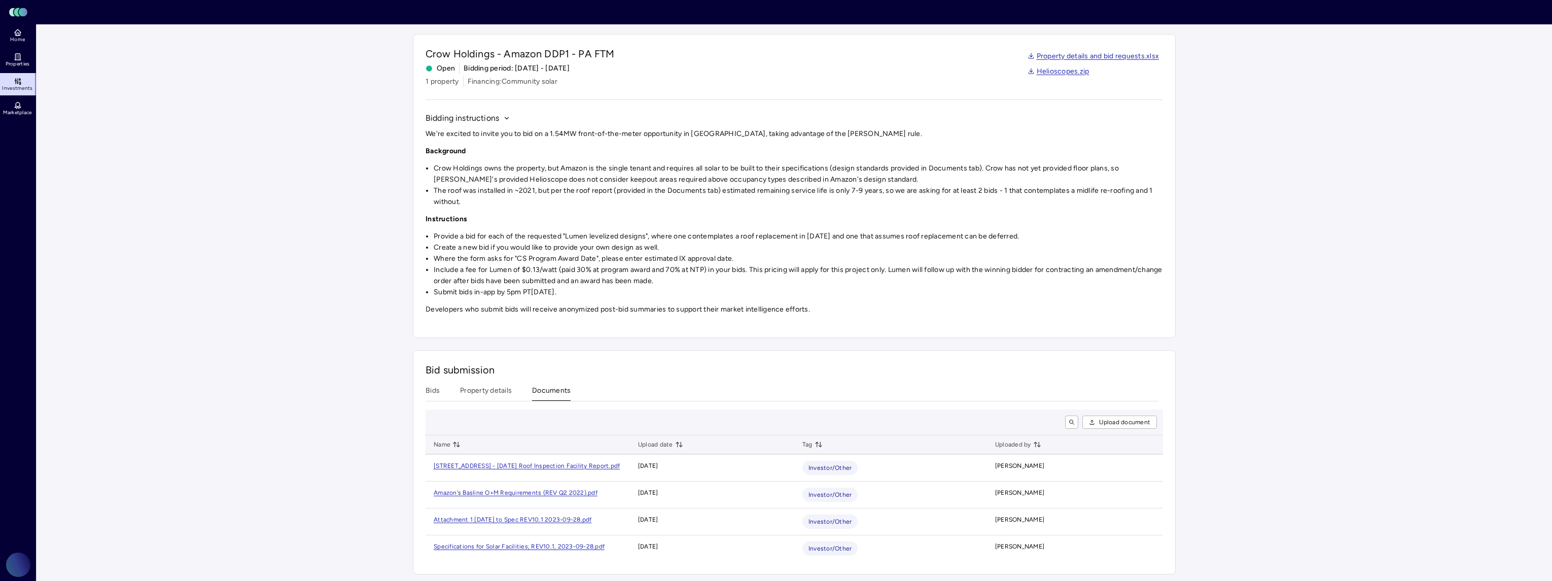
click at [598, 463] on div "port.pdf" at bounding box center [607, 465] width 23 height 10
click at [574, 489] on div "022).pdf" at bounding box center [584, 492] width 25 height 10
click at [541, 519] on div "Attachment 1 [DATE] to Spec REV10.1 2023-0" at bounding box center [500, 519] width 133 height 10
click at [528, 545] on div "Specifications for Solar Facilities, REV10.1, 2023-0" at bounding box center [507, 546] width 146 height 10
click at [431, 387] on button "Bids" at bounding box center [432, 393] width 14 height 16
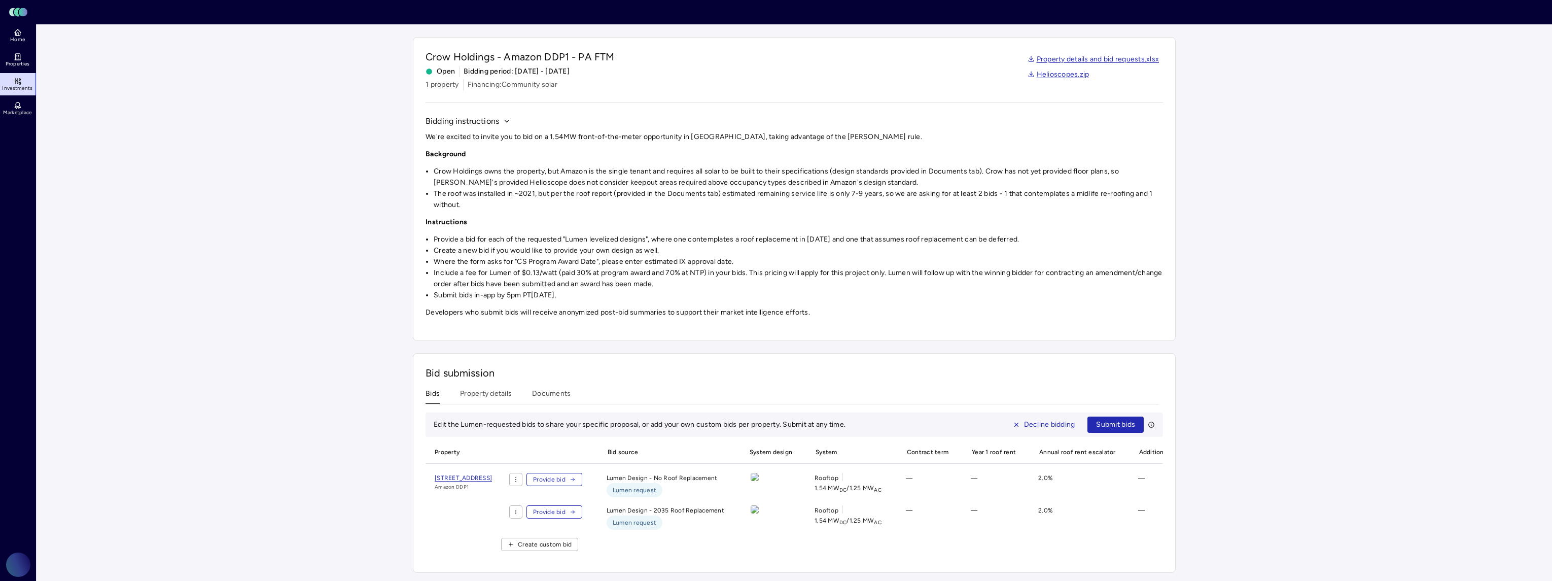
scroll to position [29, 0]
click at [122, 408] on main "Investments Crow Holdings - Amazon DDP1 - PA FTM Crow Holdings - Amazon DDP1 - …" at bounding box center [794, 294] width 1515 height 574
